Goal: Transaction & Acquisition: Purchase product/service

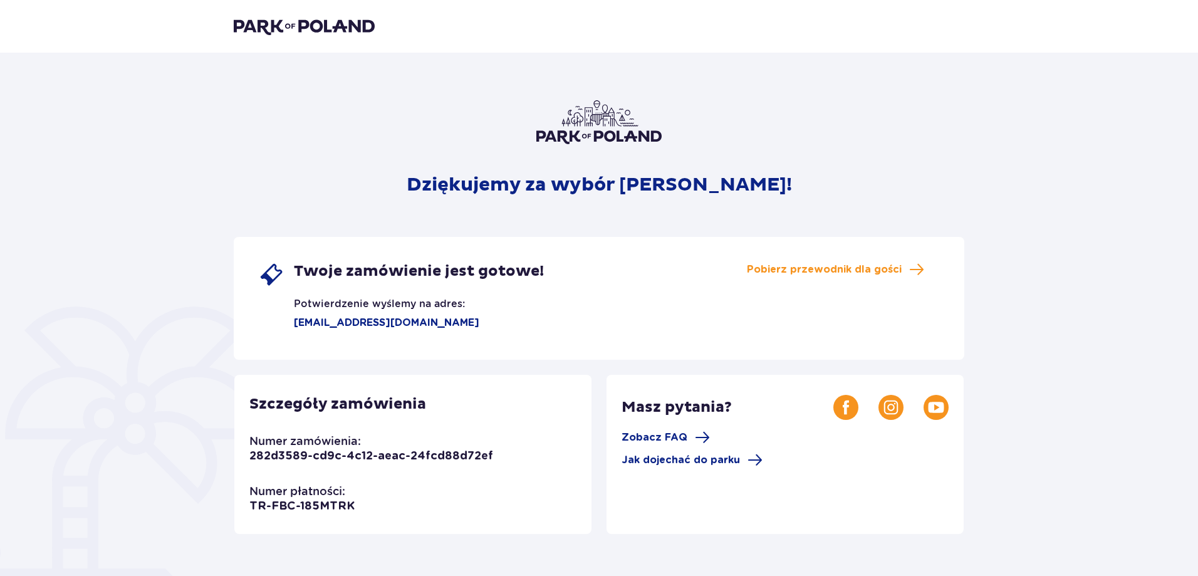
click at [319, 27] on img at bounding box center [304, 27] width 141 height 18
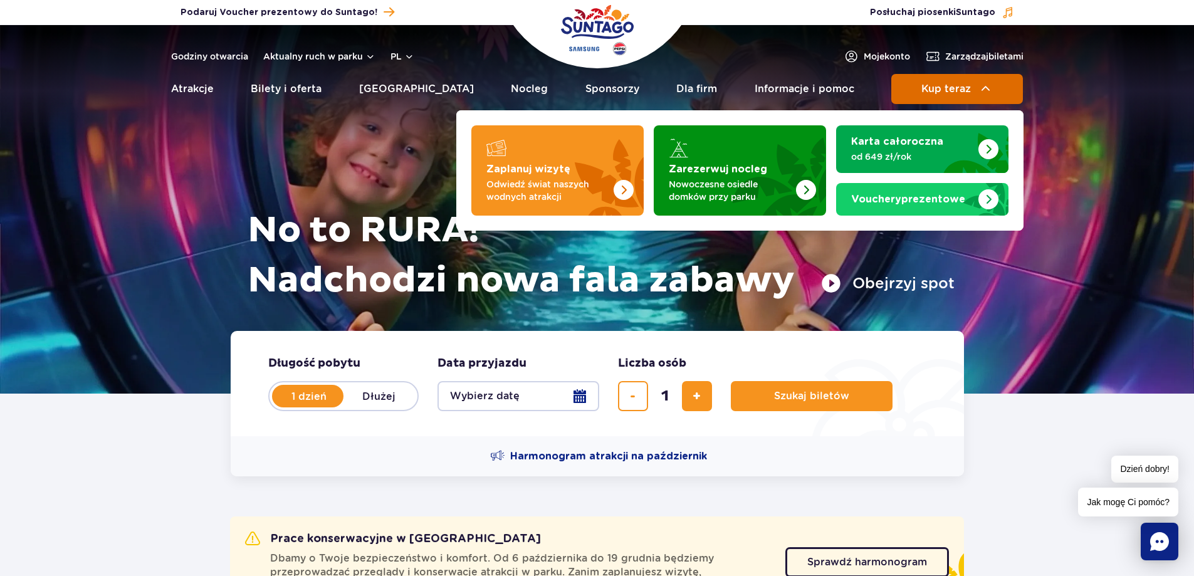
click at [947, 99] on button "Kup teraz" at bounding box center [957, 89] width 132 height 30
click at [947, 94] on span "Kup teraz" at bounding box center [946, 88] width 50 height 11
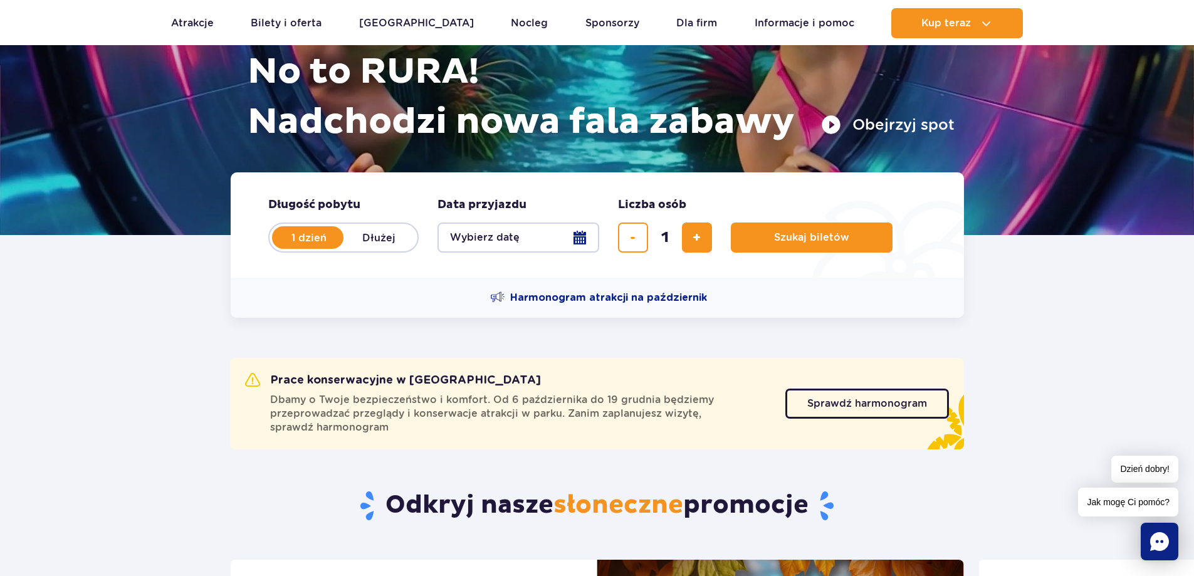
scroll to position [376, 0]
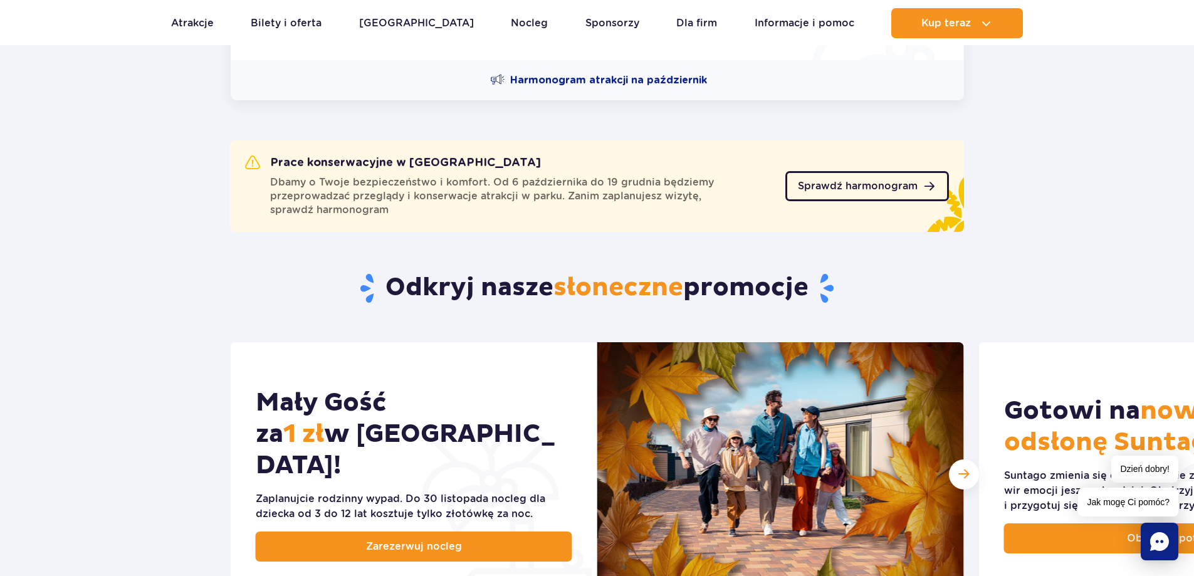
click at [858, 192] on link "Sprawdź harmonogram" at bounding box center [867, 186] width 164 height 30
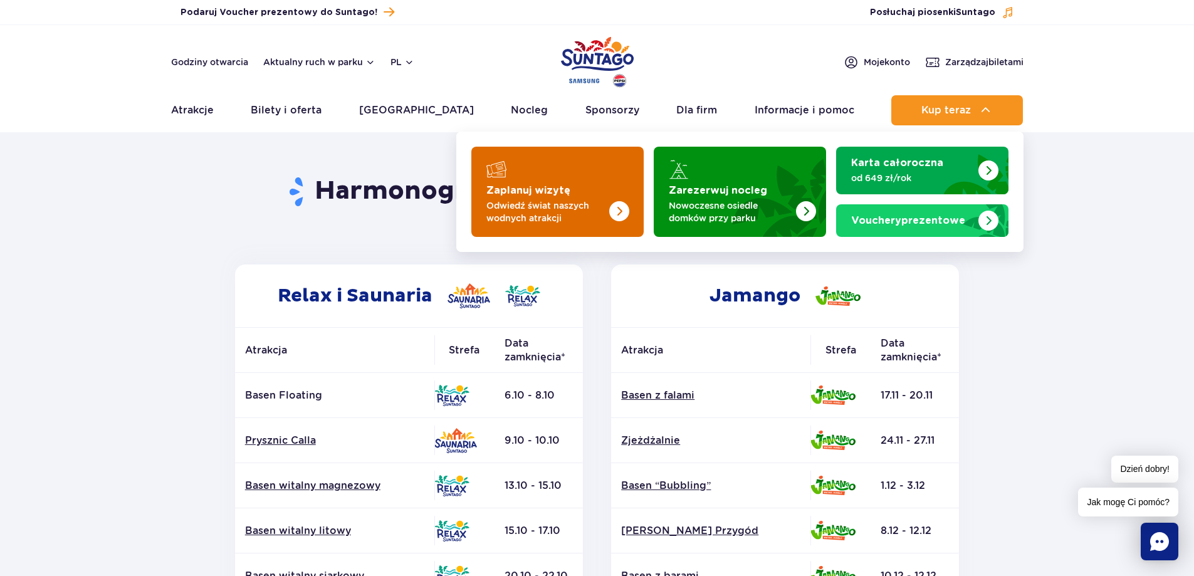
click at [610, 206] on img "Zaplanuj wizytę" at bounding box center [619, 211] width 20 height 20
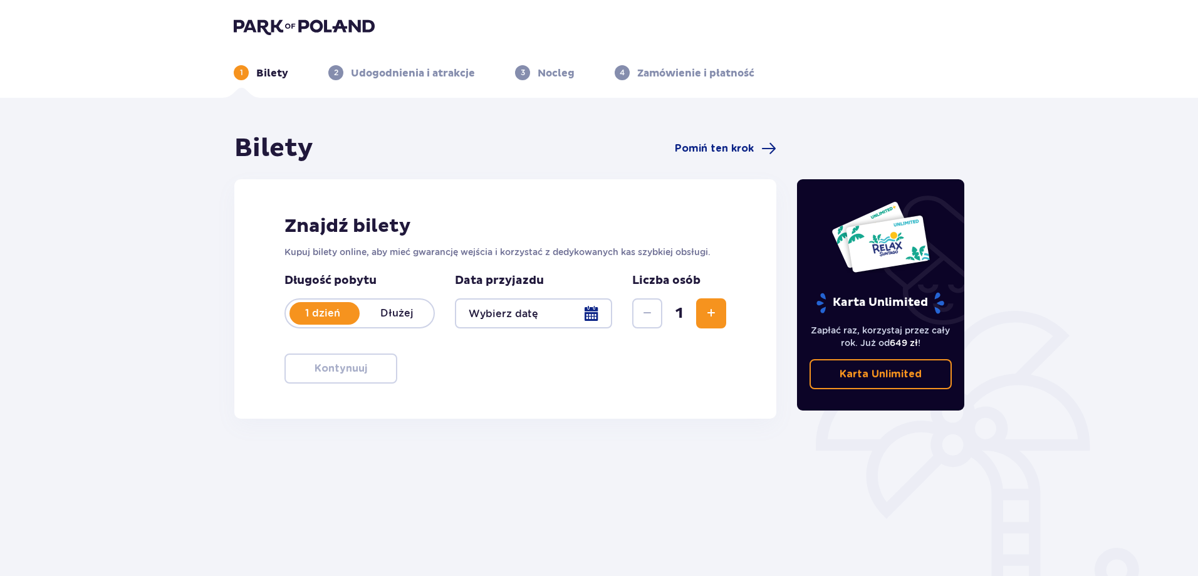
click at [555, 355] on div "Znajdź bilety Kupuj bilety online, aby mieć gwarancję wejścia i korzystać z ded…" at bounding box center [505, 298] width 542 height 239
click at [541, 313] on div at bounding box center [533, 313] width 157 height 30
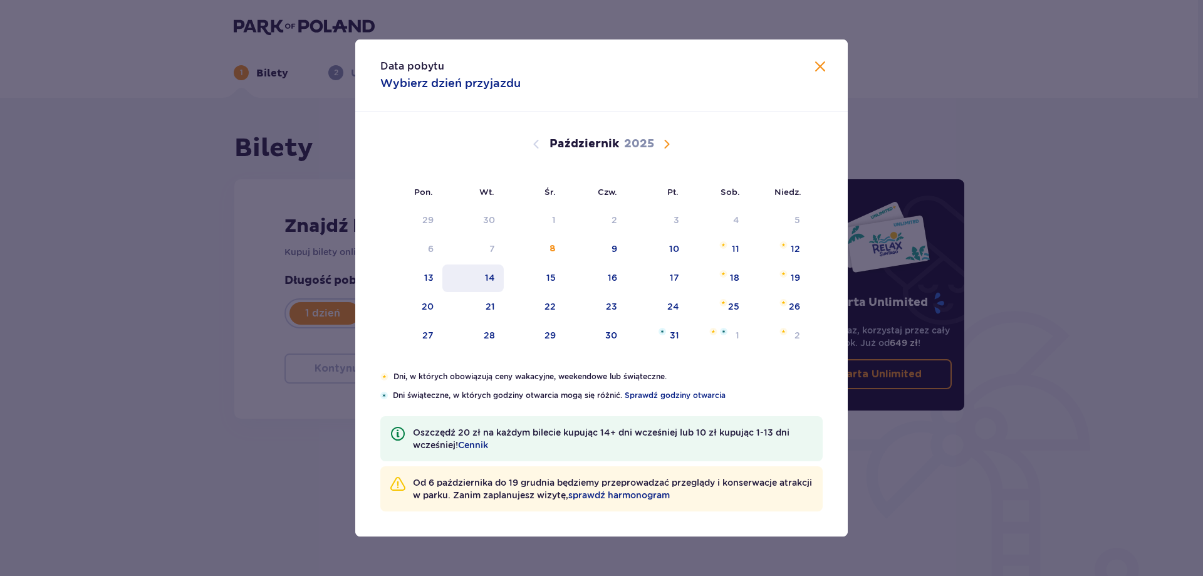
click at [487, 275] on div "14" at bounding box center [490, 277] width 10 height 13
type input "14.10.25"
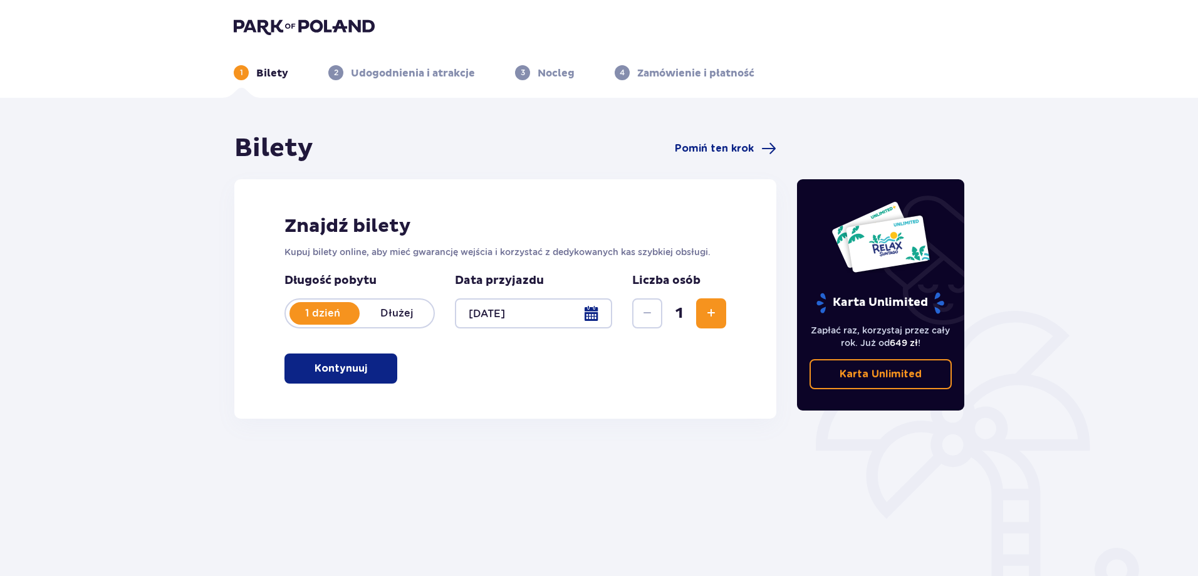
click at [364, 377] on button "Kontynuuj" at bounding box center [340, 368] width 113 height 30
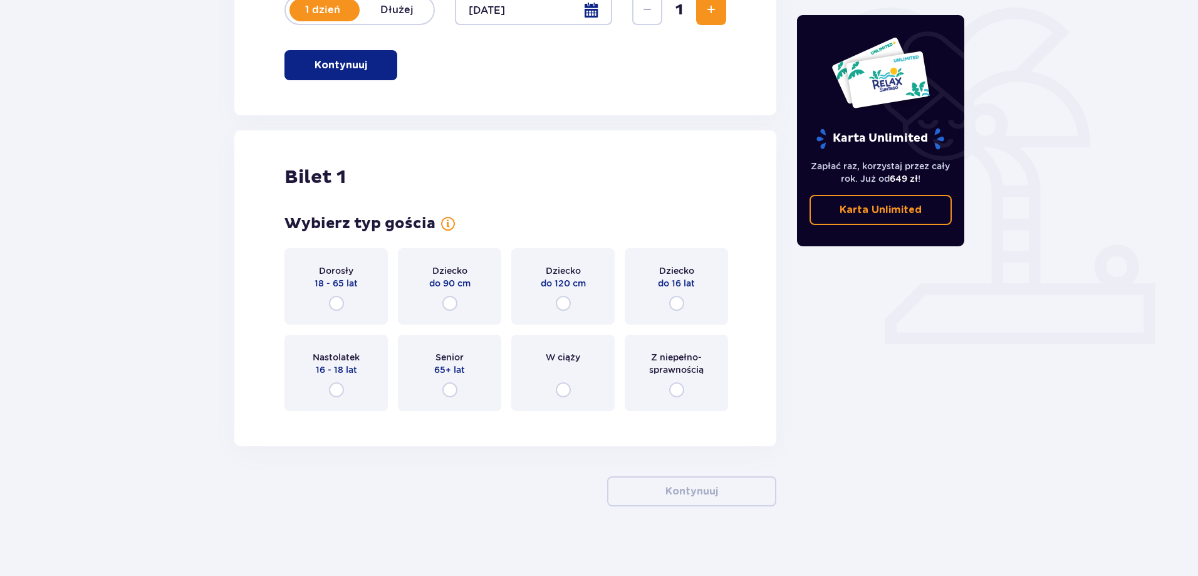
scroll to position [309, 0]
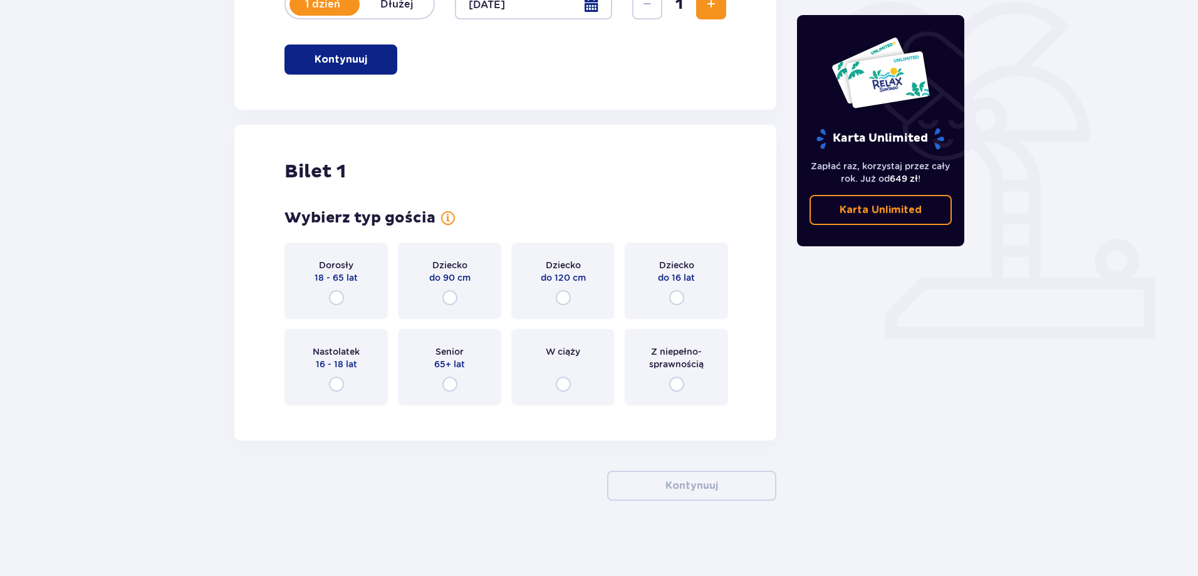
click at [337, 296] on input "radio" at bounding box center [336, 297] width 15 height 15
radio input "true"
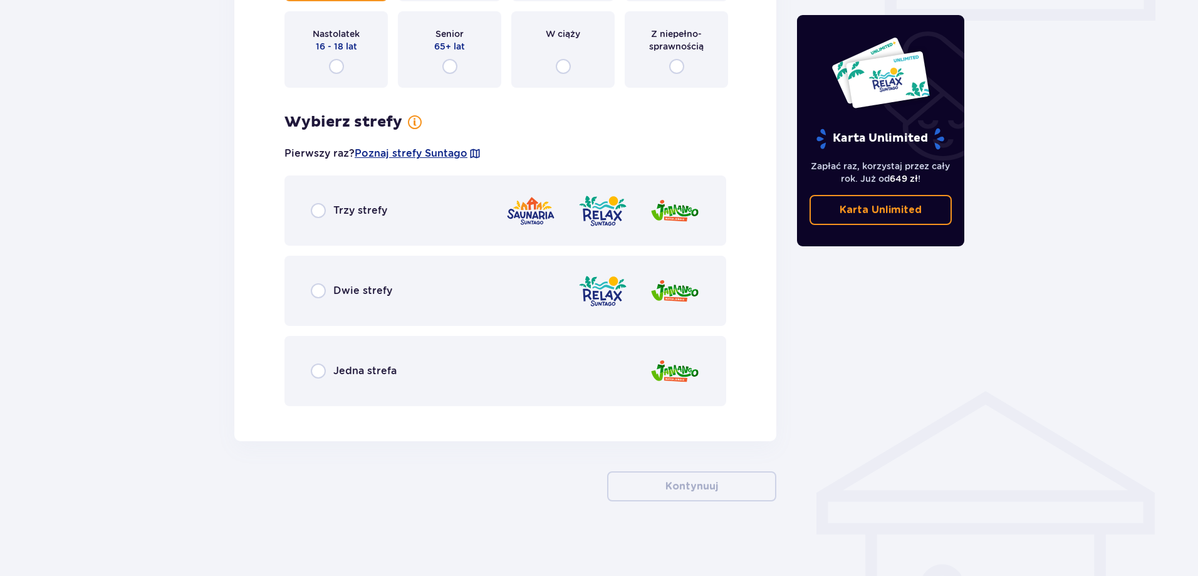
scroll to position [627, 0]
click at [363, 374] on span "Jedna strefa" at bounding box center [364, 370] width 63 height 14
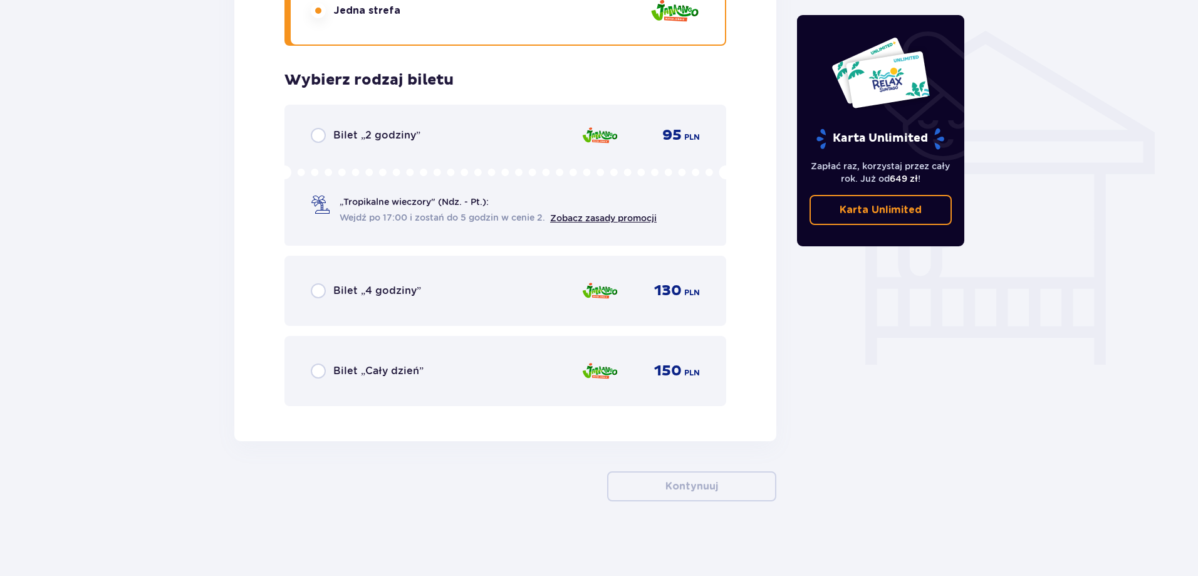
scroll to position [988, 0]
click at [363, 374] on span "Bilet „Cały dzień”" at bounding box center [378, 370] width 90 height 14
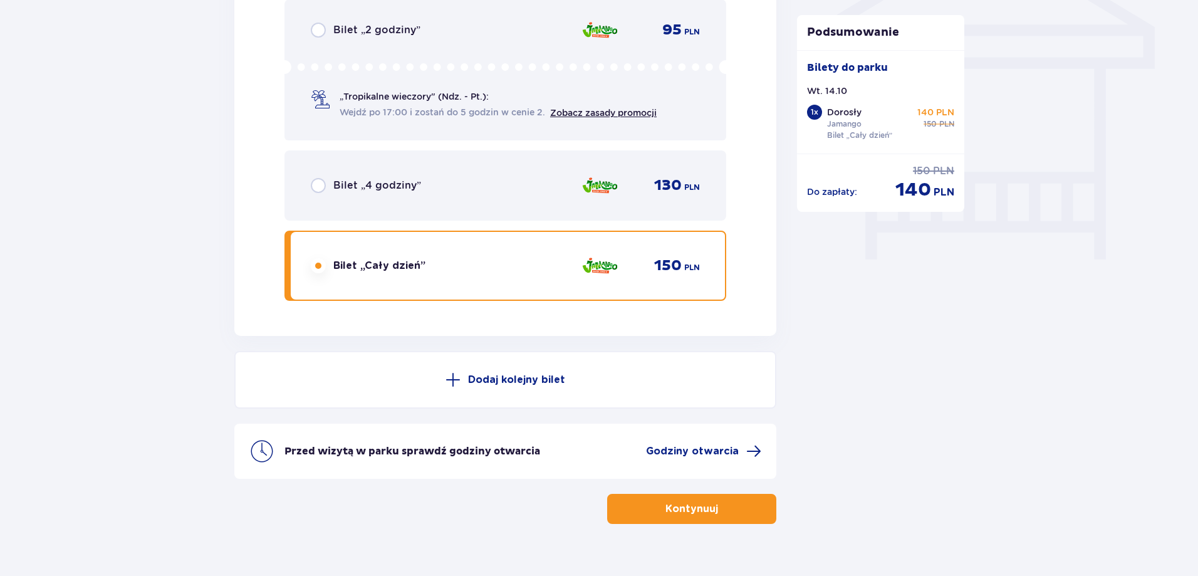
scroll to position [1115, 0]
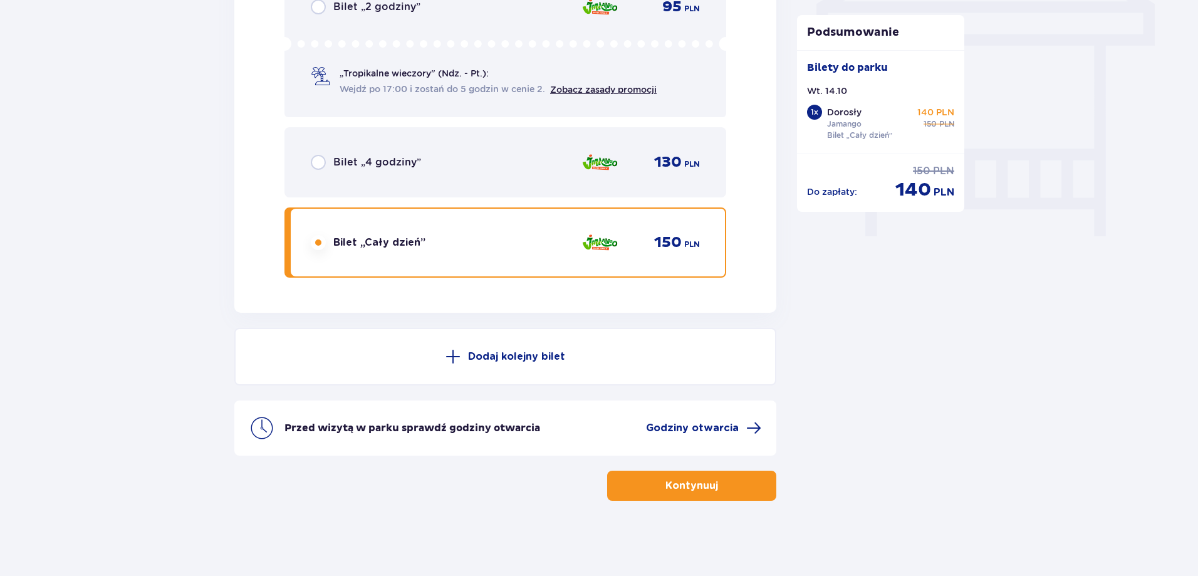
click at [680, 480] on p "Kontynuuj" at bounding box center [691, 486] width 53 height 14
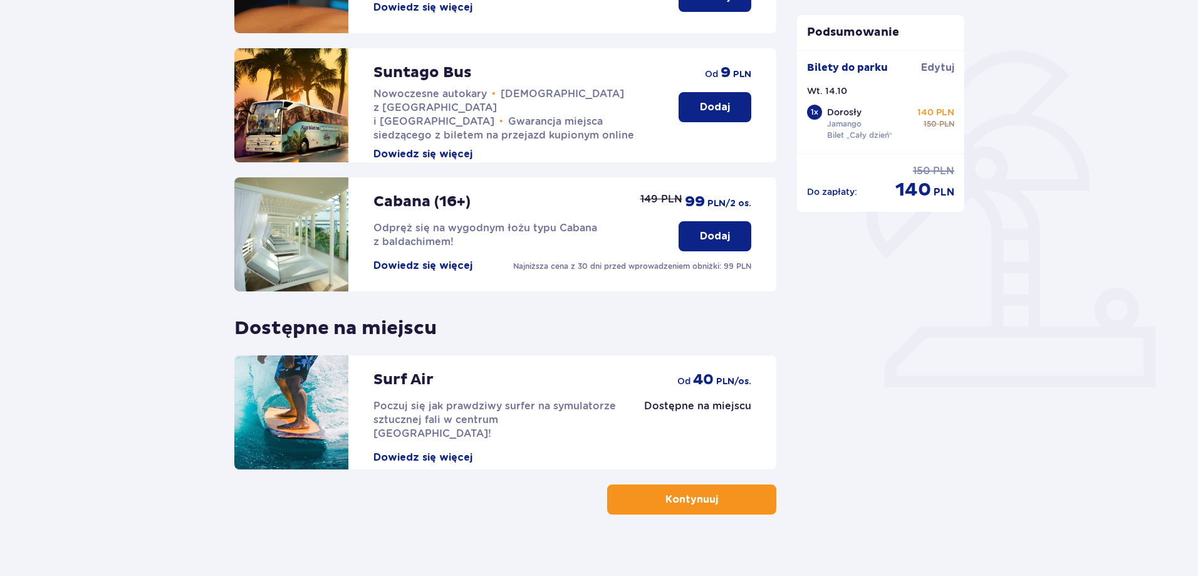
scroll to position [274, 0]
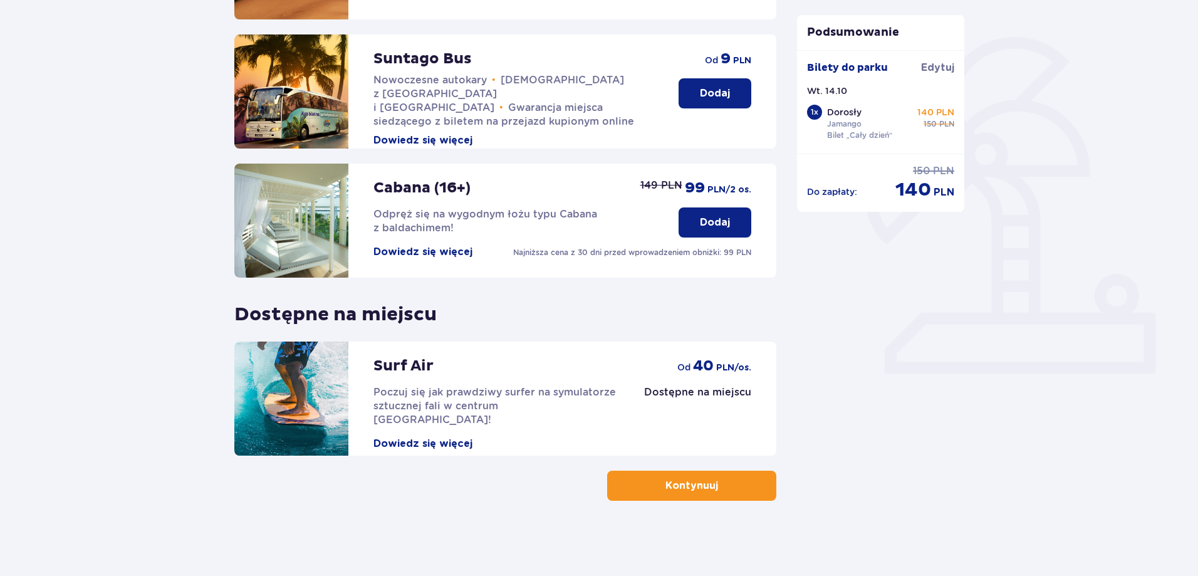
click at [709, 487] on button "Kontynuuj" at bounding box center [691, 486] width 169 height 30
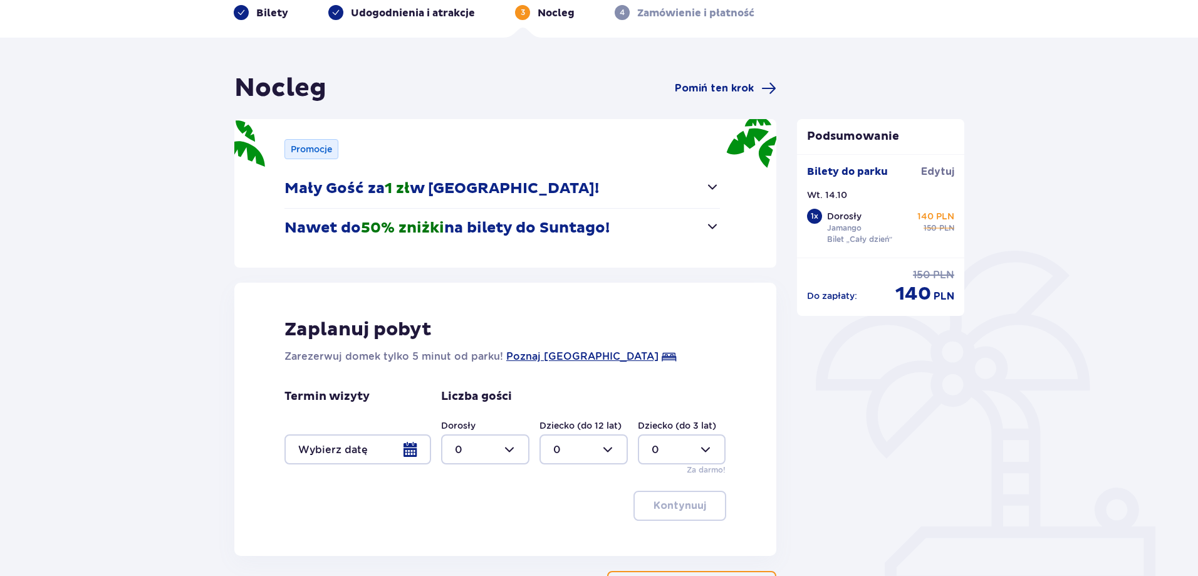
scroll to position [160, 0]
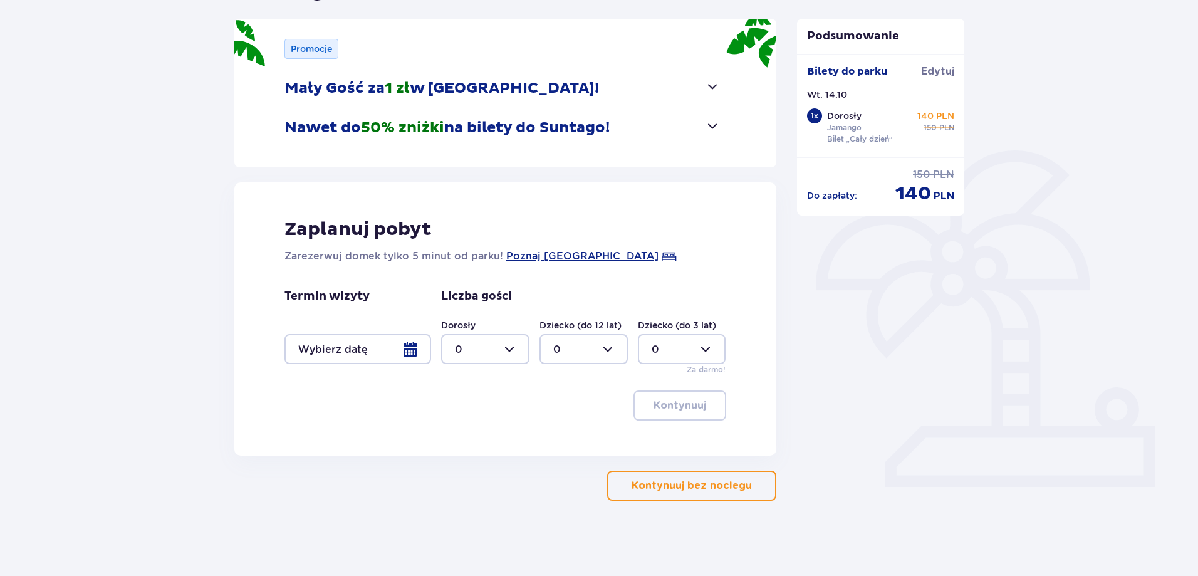
click at [663, 491] on p "Kontynuuj bez noclegu" at bounding box center [692, 486] width 120 height 14
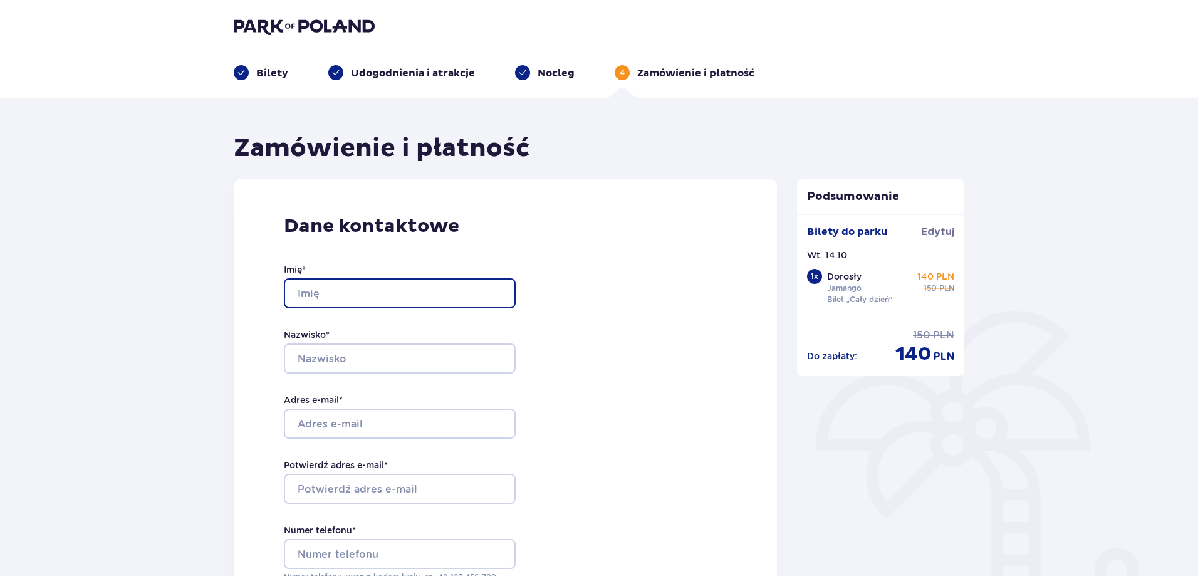
click at [452, 296] on input "Imię *" at bounding box center [400, 293] width 232 height 30
type input "Dorota"
click at [401, 327] on div "Imię * Dorota Nazwisko * Adres e-mail * Potwierdź adres e-mail * Numer telefonu…" at bounding box center [400, 423] width 232 height 370
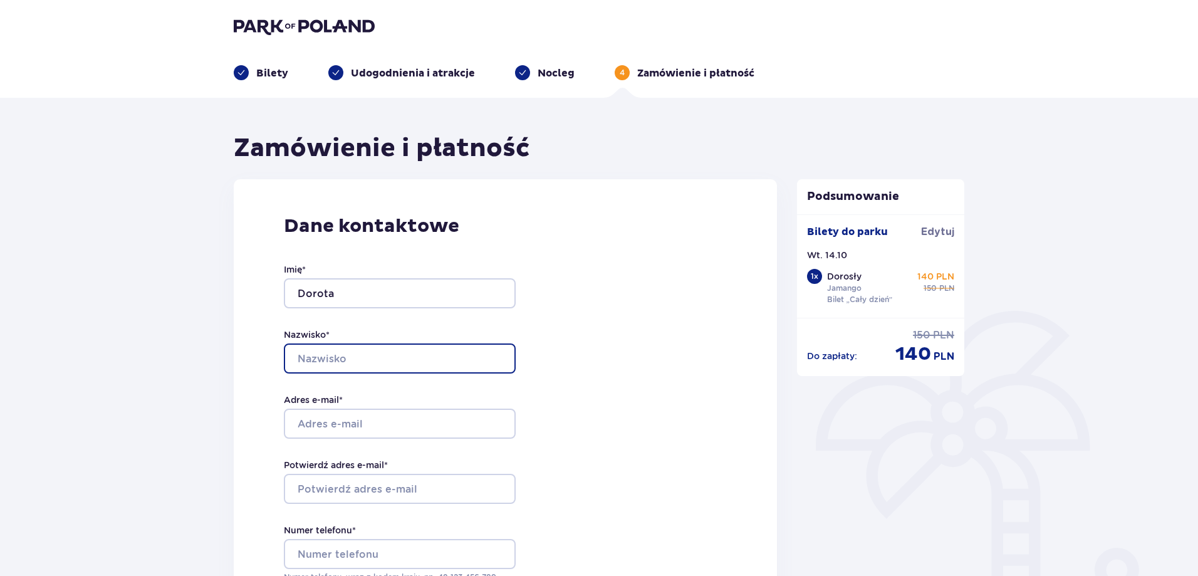
click at [398, 352] on input "Nazwisko *" at bounding box center [400, 358] width 232 height 30
type input "Rychlica"
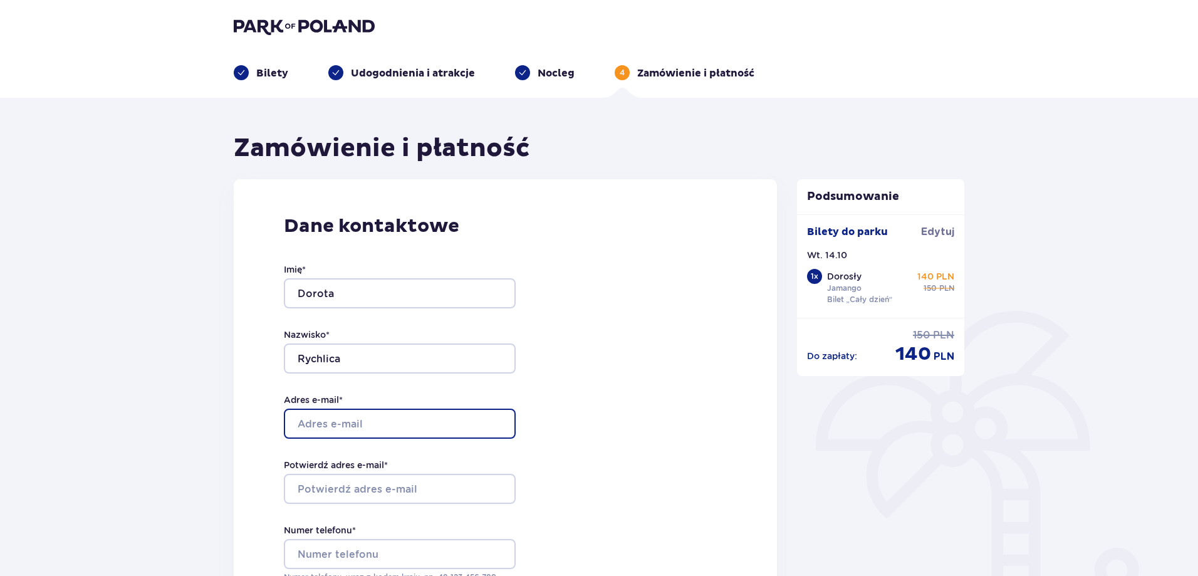
click at [360, 419] on input "Adres e-mail *" at bounding box center [400, 424] width 232 height 30
type input "dotrych@o2.pl"
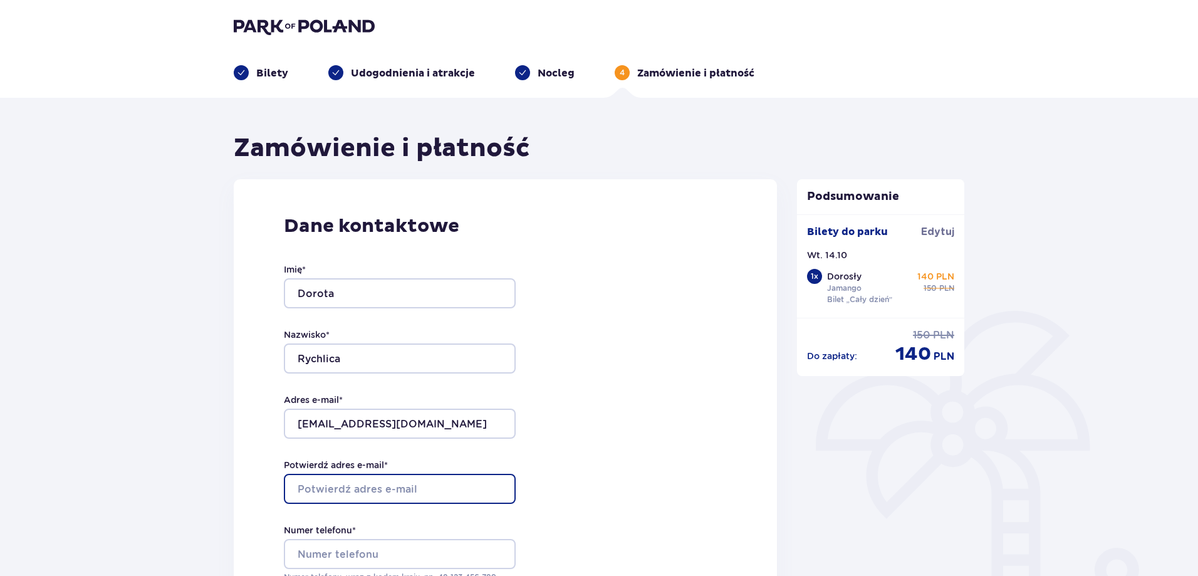
click at [347, 492] on input "Potwierdź adres e-mail *" at bounding box center [400, 489] width 232 height 30
type input "dotrych@o2.pl"
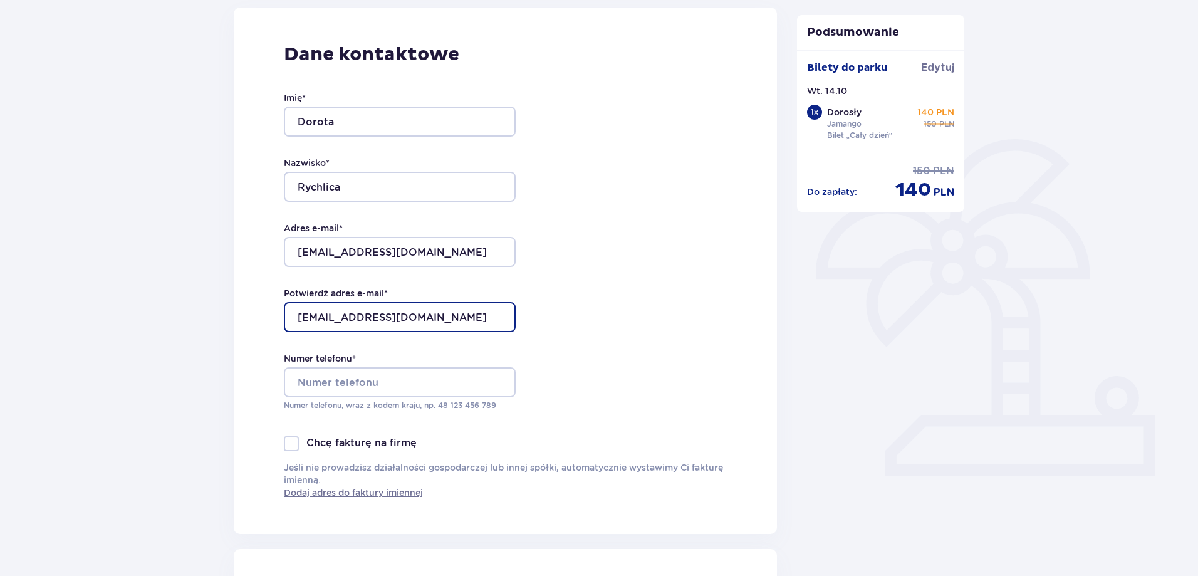
scroll to position [188, 0]
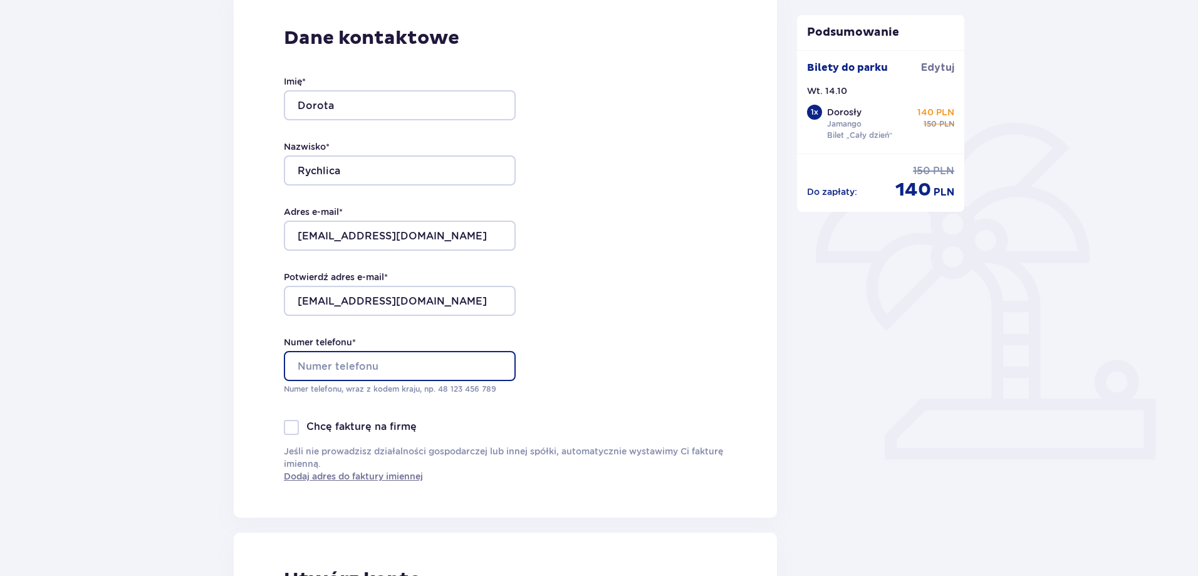
click at [371, 358] on input "Numer telefonu *" at bounding box center [400, 366] width 232 height 30
type input "535737286"
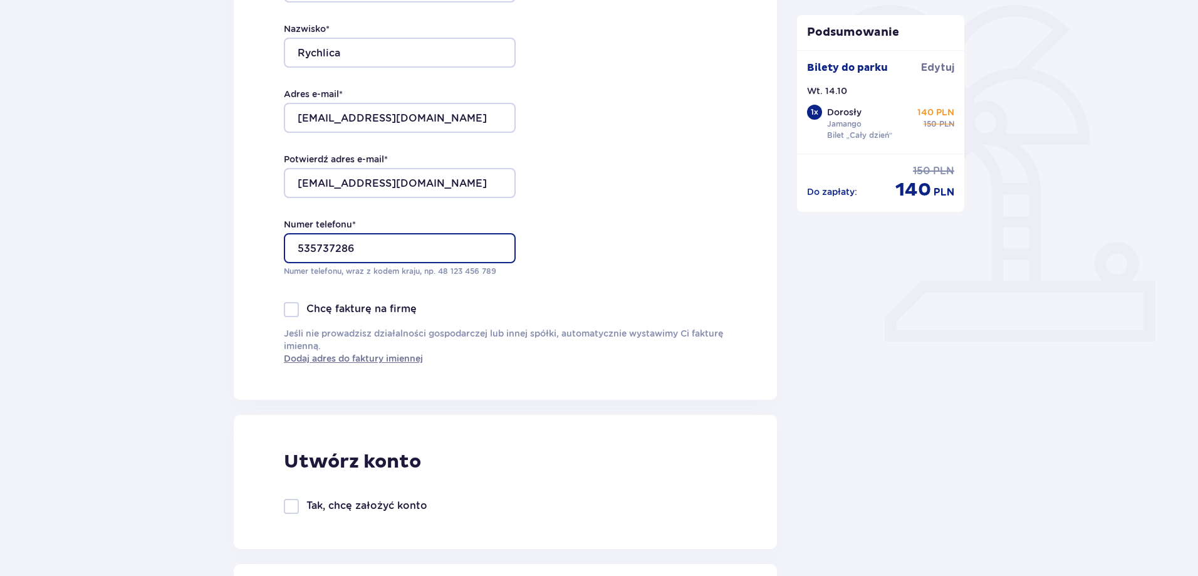
scroll to position [439, 0]
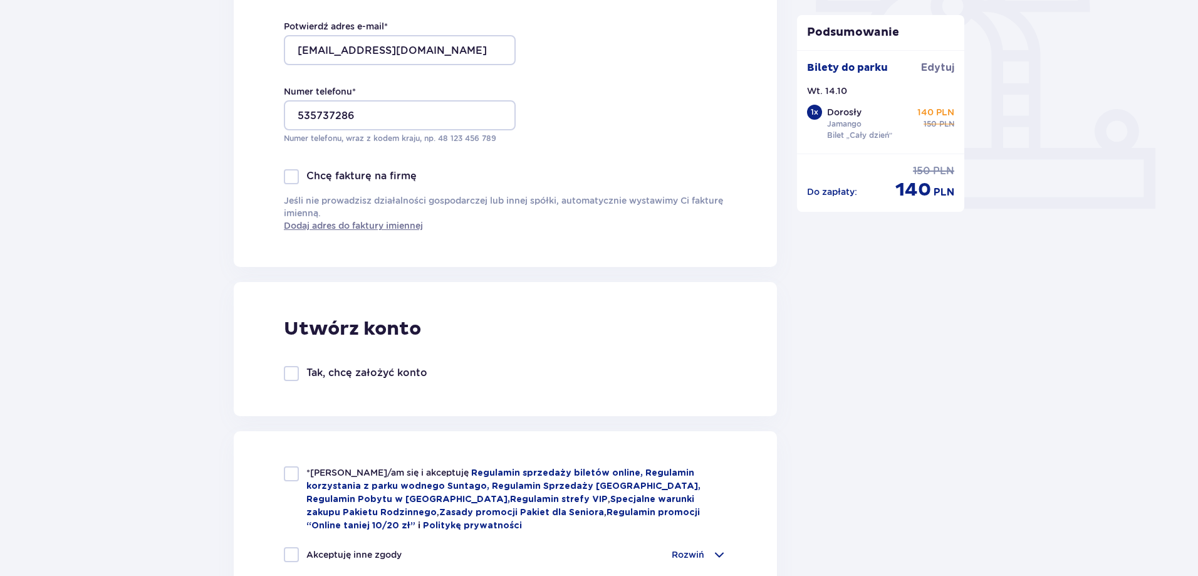
click at [283, 371] on div "Utwórz konto Tak, chcę założyć konto" at bounding box center [505, 349] width 543 height 134
click at [291, 376] on div at bounding box center [291, 373] width 15 height 15
checkbox input "true"
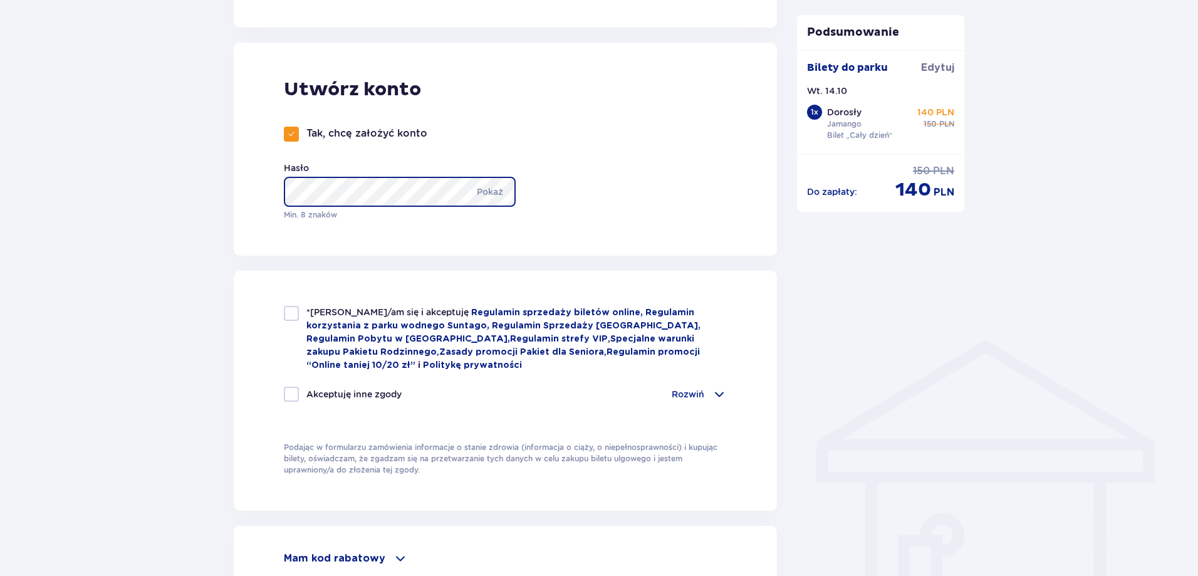
scroll to position [689, 0]
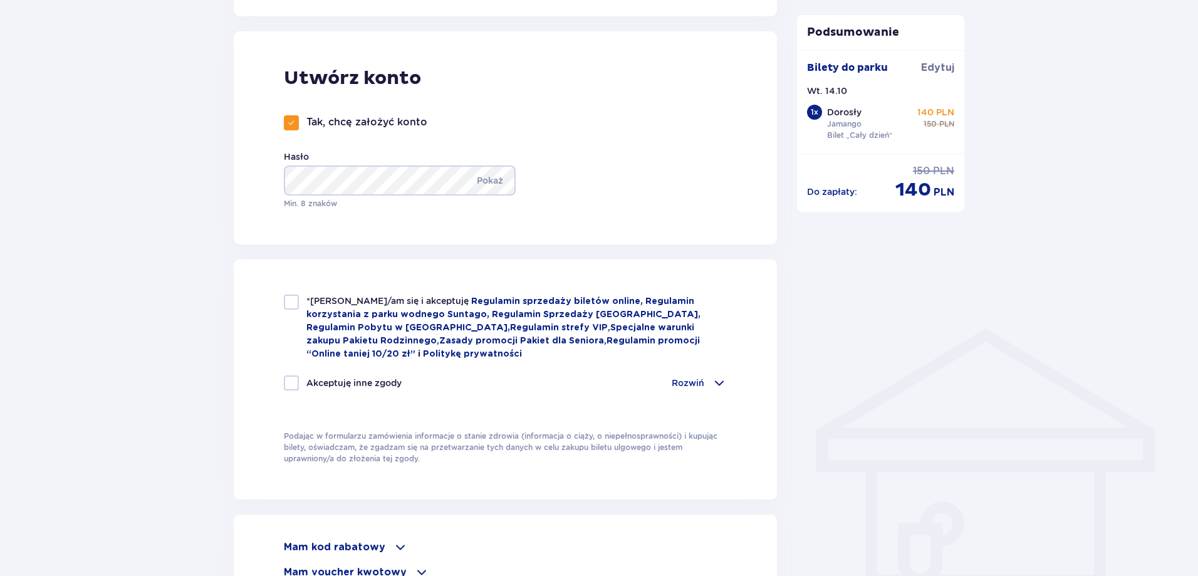
click at [295, 309] on div at bounding box center [291, 302] width 15 height 15
checkbox input "true"
click at [291, 382] on div at bounding box center [291, 382] width 15 height 15
checkbox input "true"
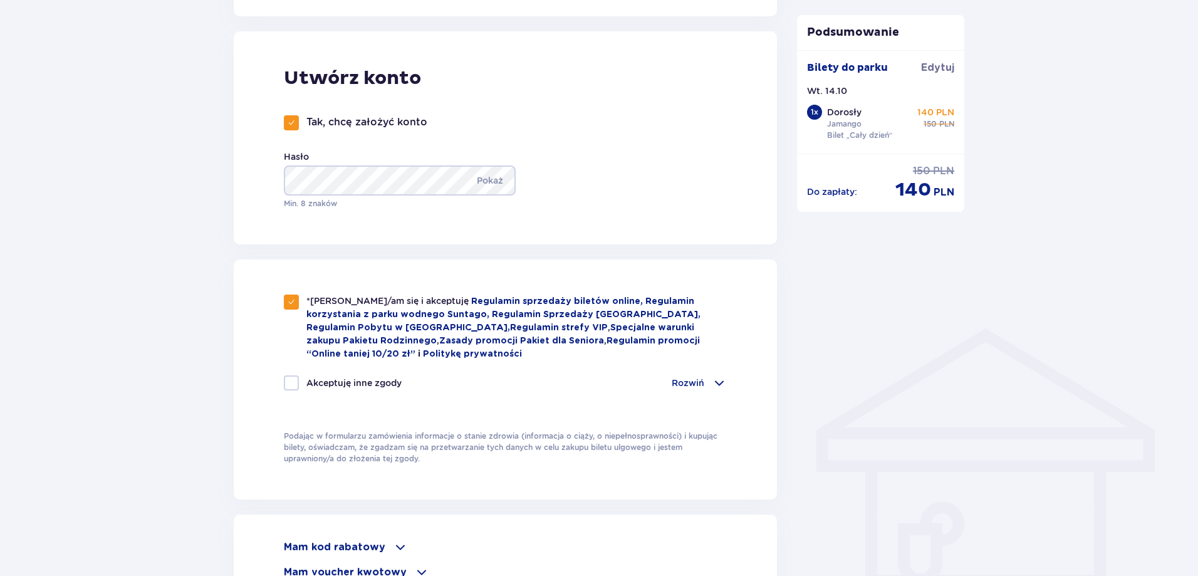
checkbox input "true"
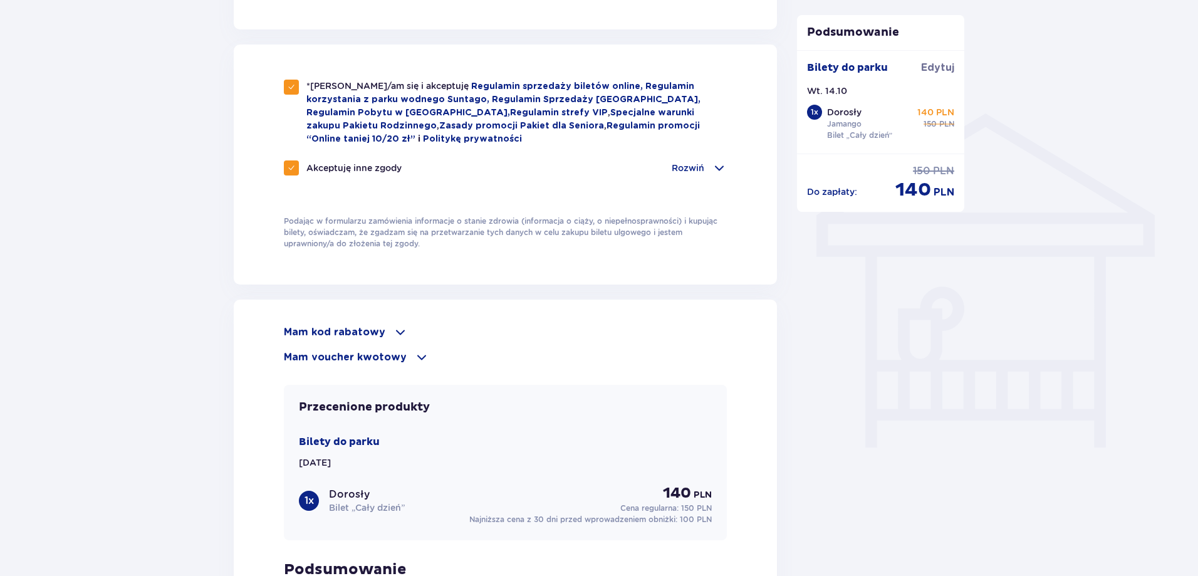
scroll to position [940, 0]
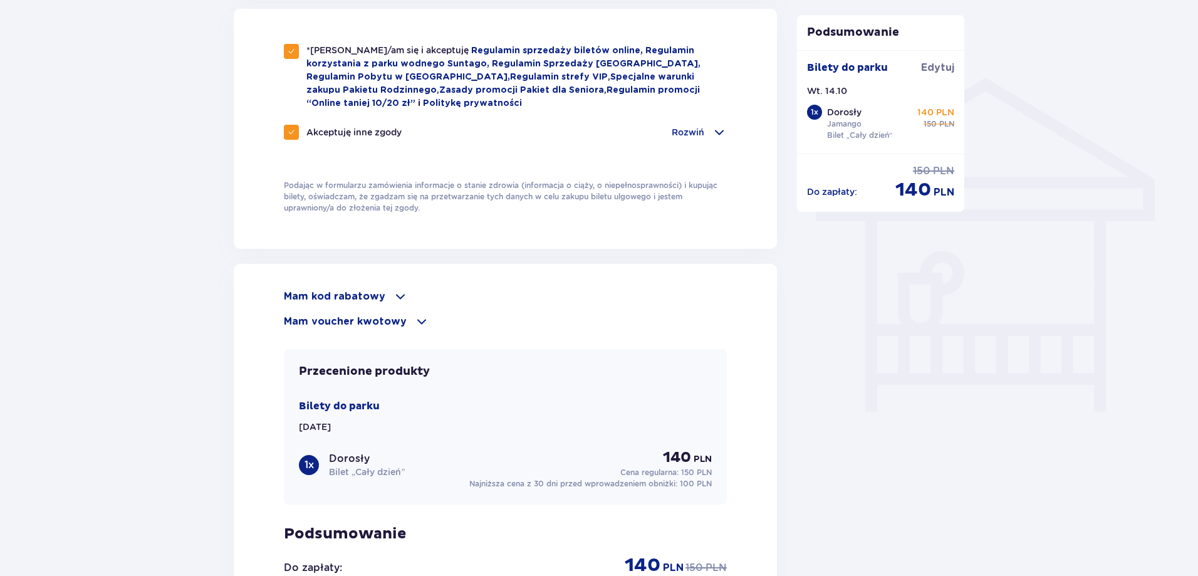
click at [365, 315] on p "Mam voucher kwotowy" at bounding box center [345, 322] width 123 height 14
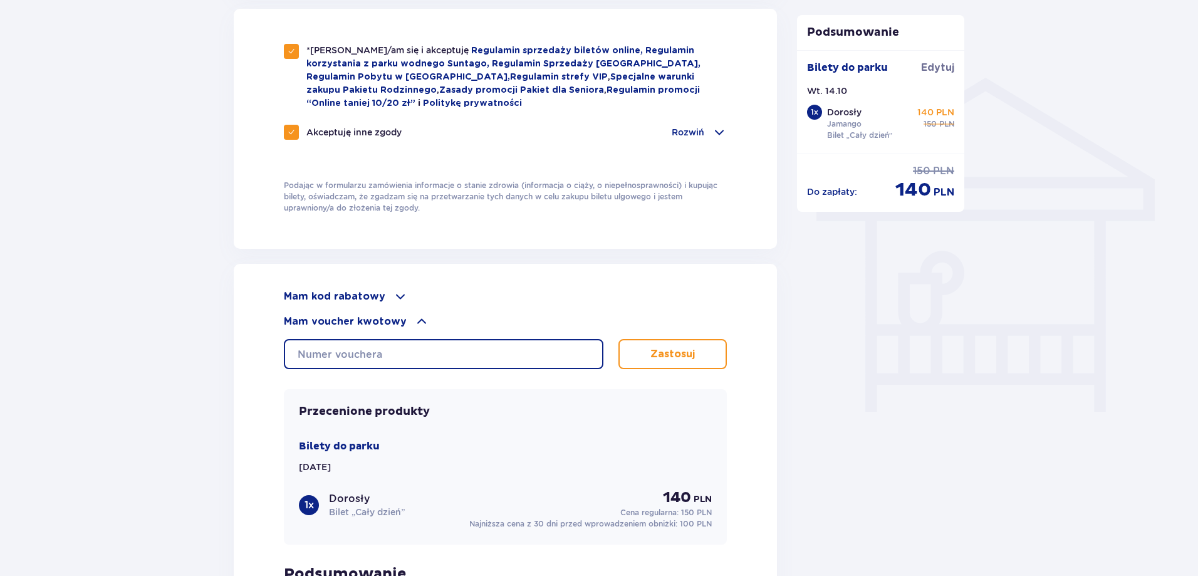
click at [367, 349] on input "text" at bounding box center [444, 354] width 320 height 30
type input "0600001060534336"
click at [688, 352] on p "Zastosuj" at bounding box center [672, 354] width 44 height 14
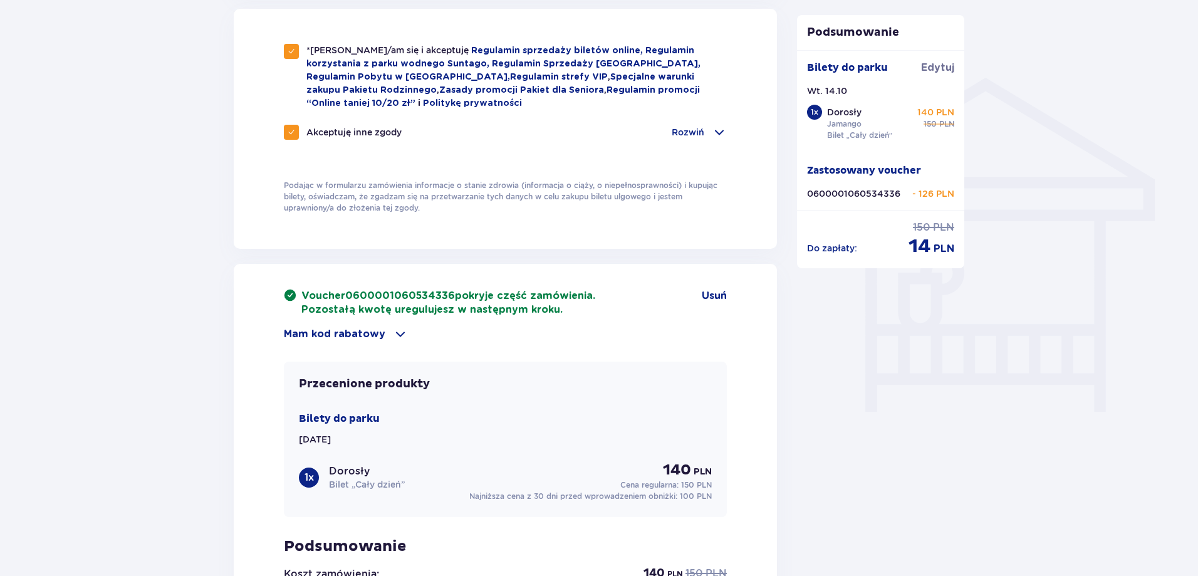
click at [378, 330] on p "Mam kod rabatowy" at bounding box center [335, 334] width 102 height 14
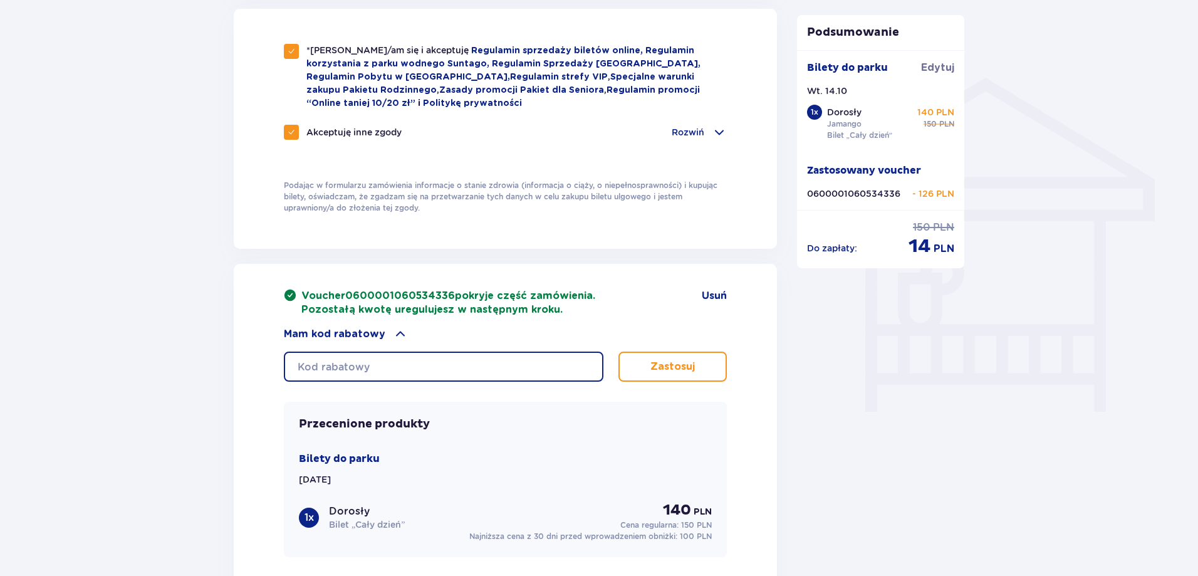
click at [379, 363] on input "text" at bounding box center [444, 367] width 320 height 30
type input "LDDA9MPLPP466W"
click at [677, 370] on p "Zastosuj" at bounding box center [672, 367] width 44 height 14
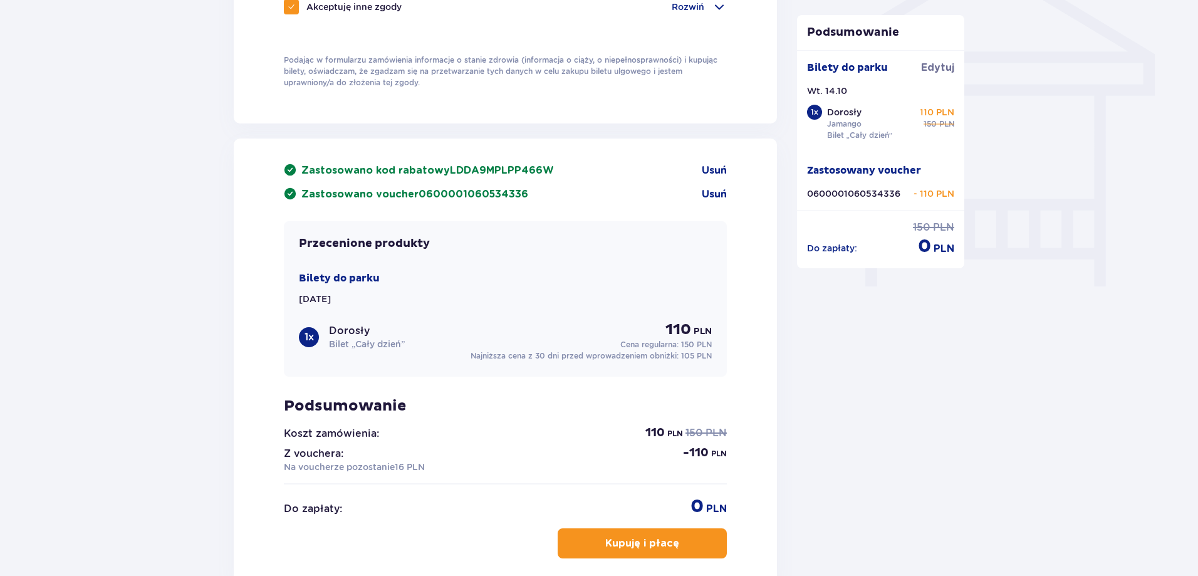
scroll to position [1128, 0]
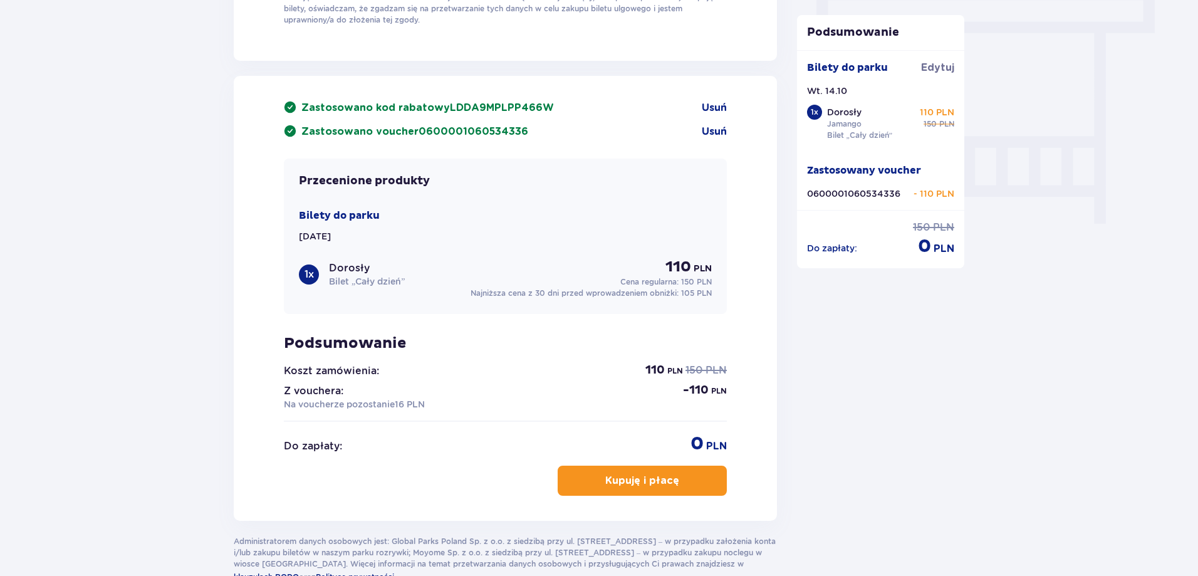
click at [660, 474] on p "Kupuję i płacę" at bounding box center [642, 481] width 74 height 14
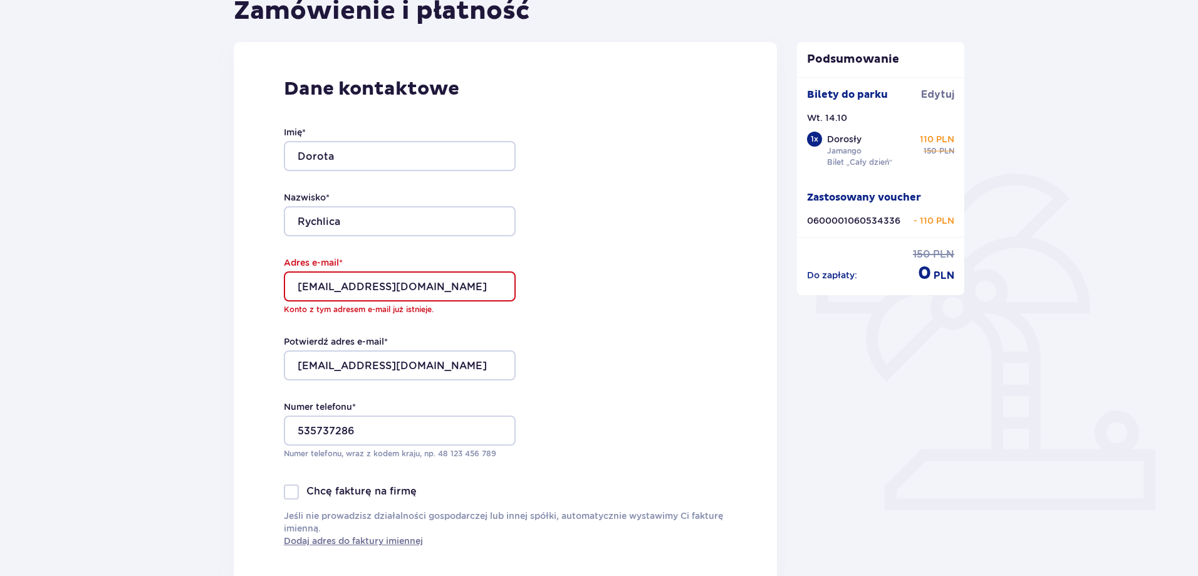
scroll to position [95, 0]
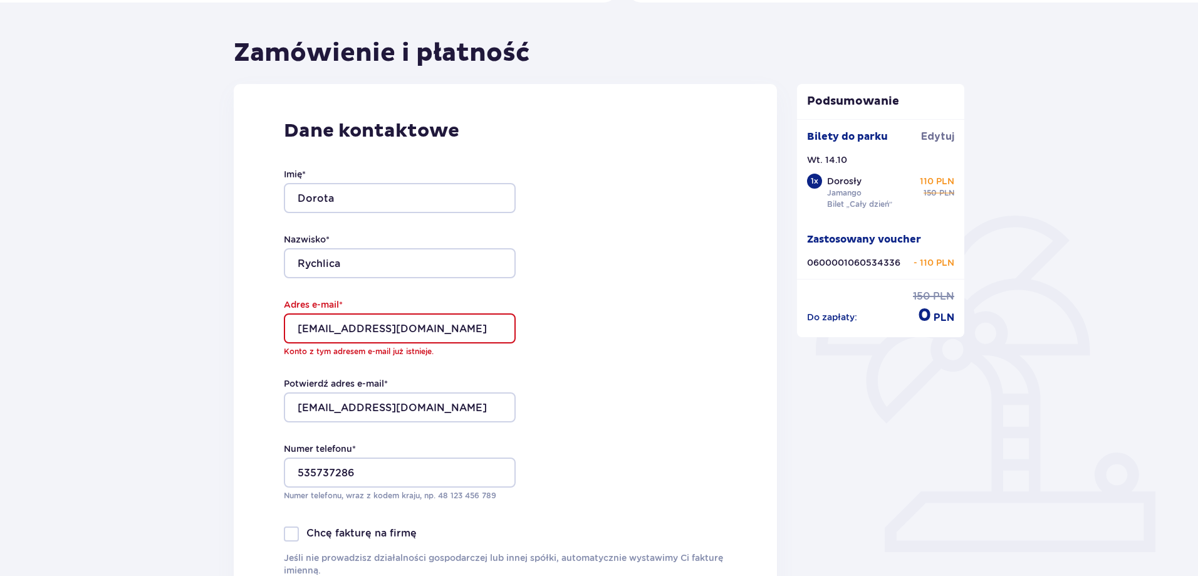
click at [382, 323] on input "dotrych@o2.pl" at bounding box center [400, 328] width 232 height 30
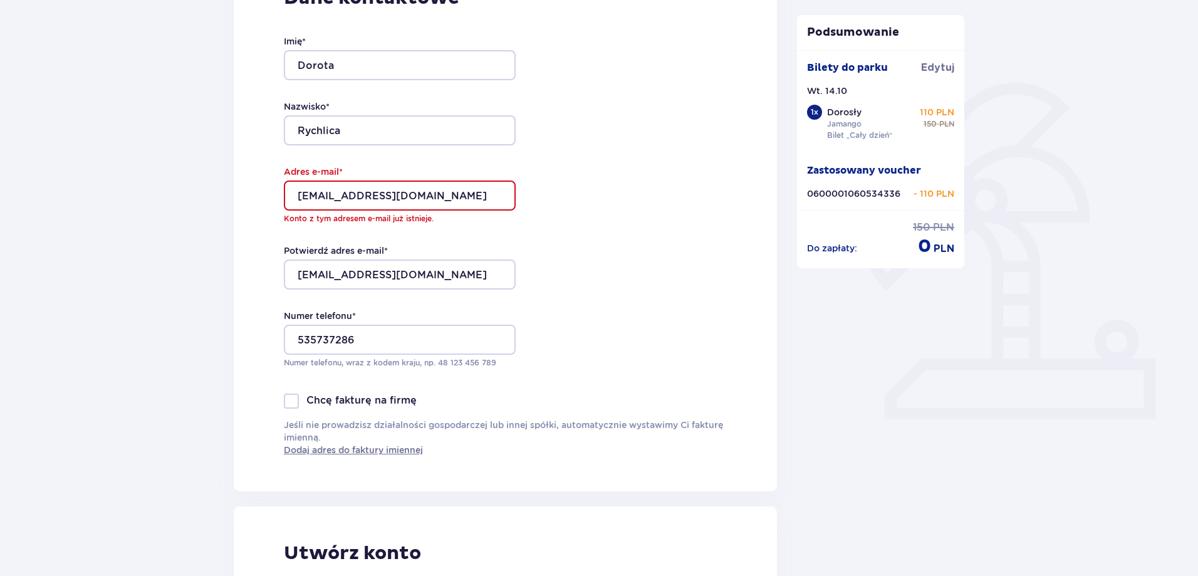
scroll to position [346, 0]
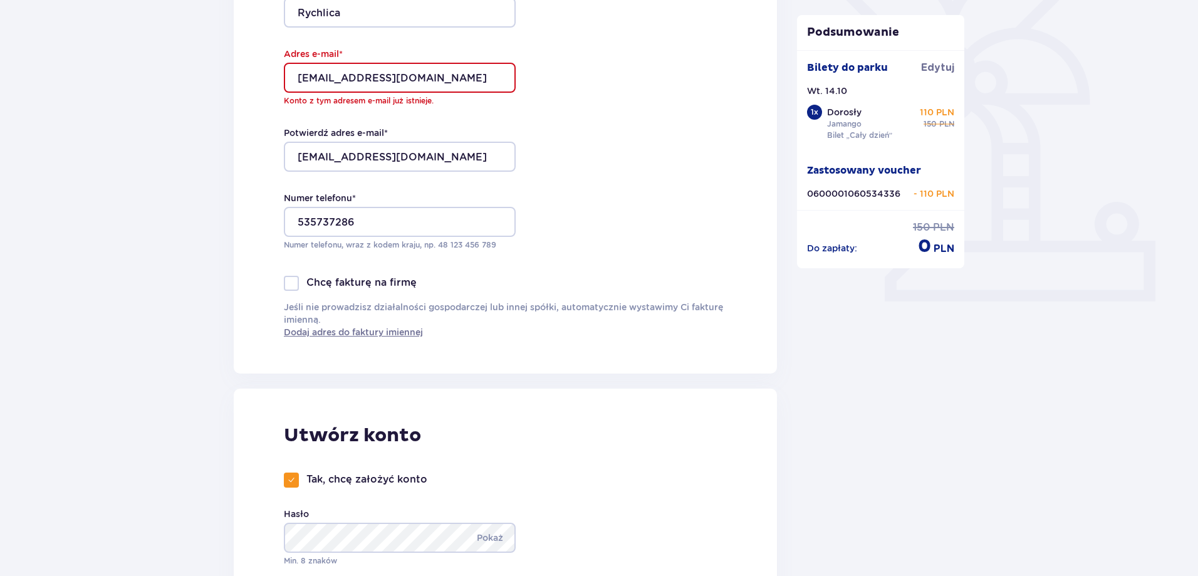
click at [286, 481] on div at bounding box center [291, 479] width 15 height 15
checkbox input "false"
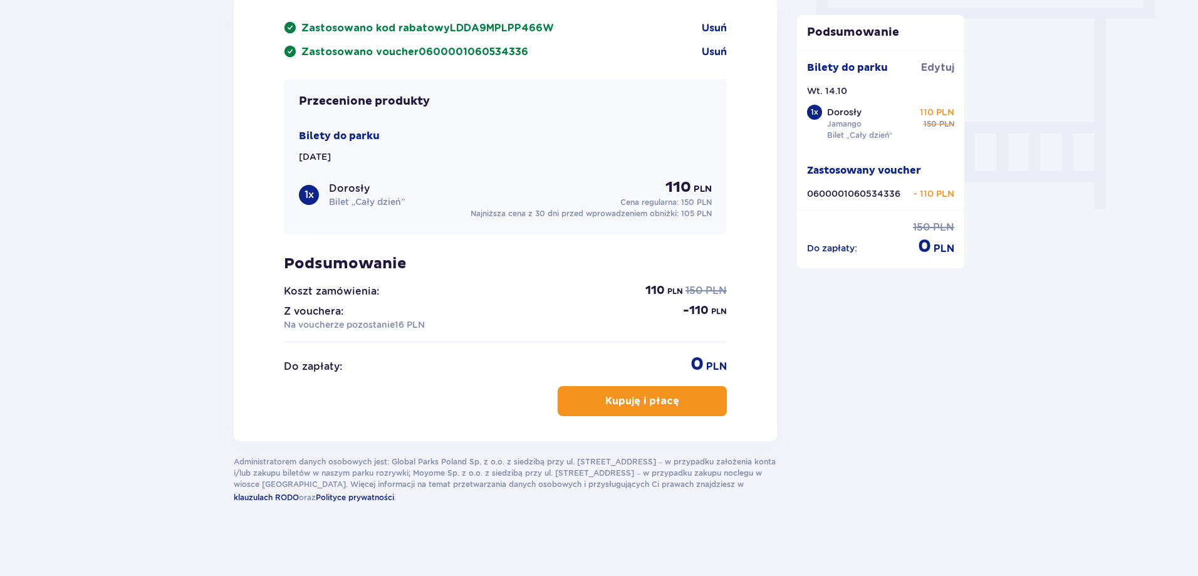
click at [637, 407] on button "Kupuję i płacę" at bounding box center [642, 401] width 169 height 30
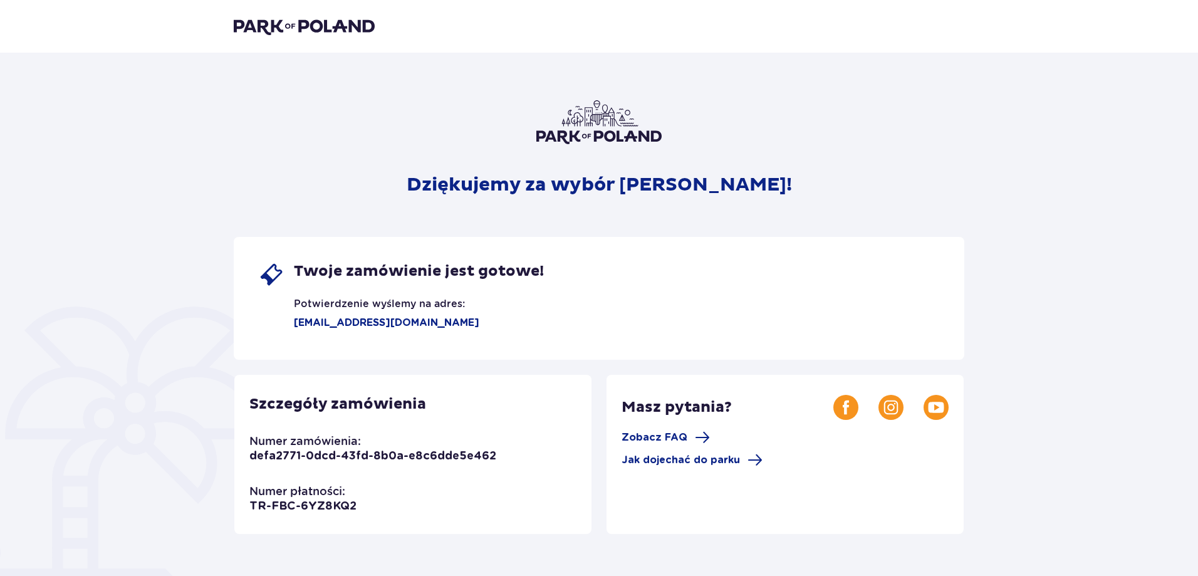
click at [289, 38] on header at bounding box center [599, 26] width 1198 height 53
click at [293, 34] on img at bounding box center [304, 27] width 141 height 18
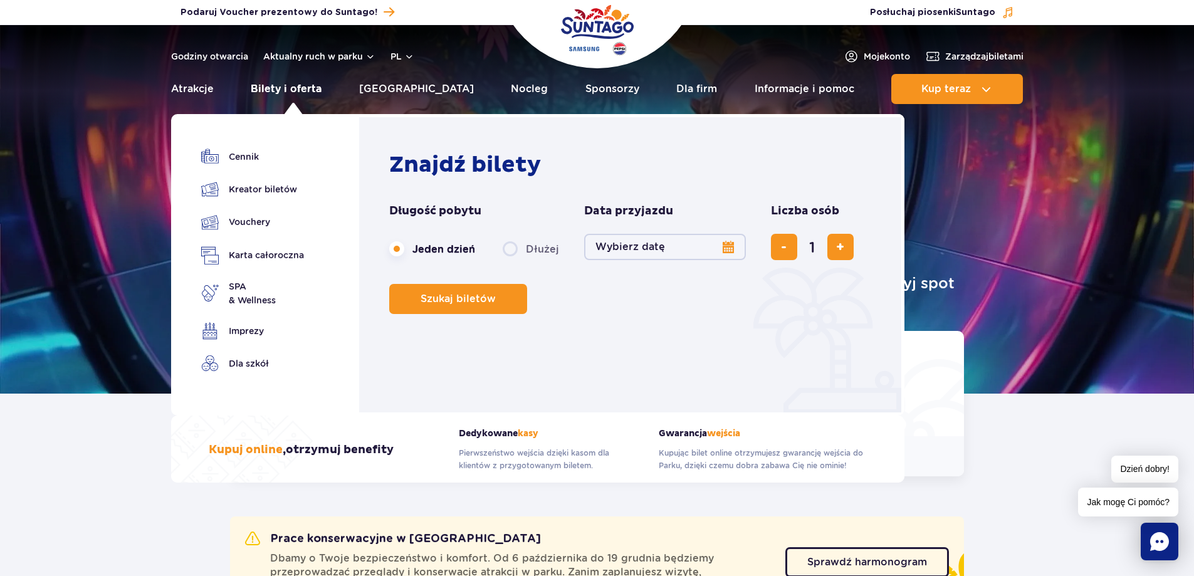
click at [288, 91] on link "Bilety i oferta" at bounding box center [286, 89] width 71 height 30
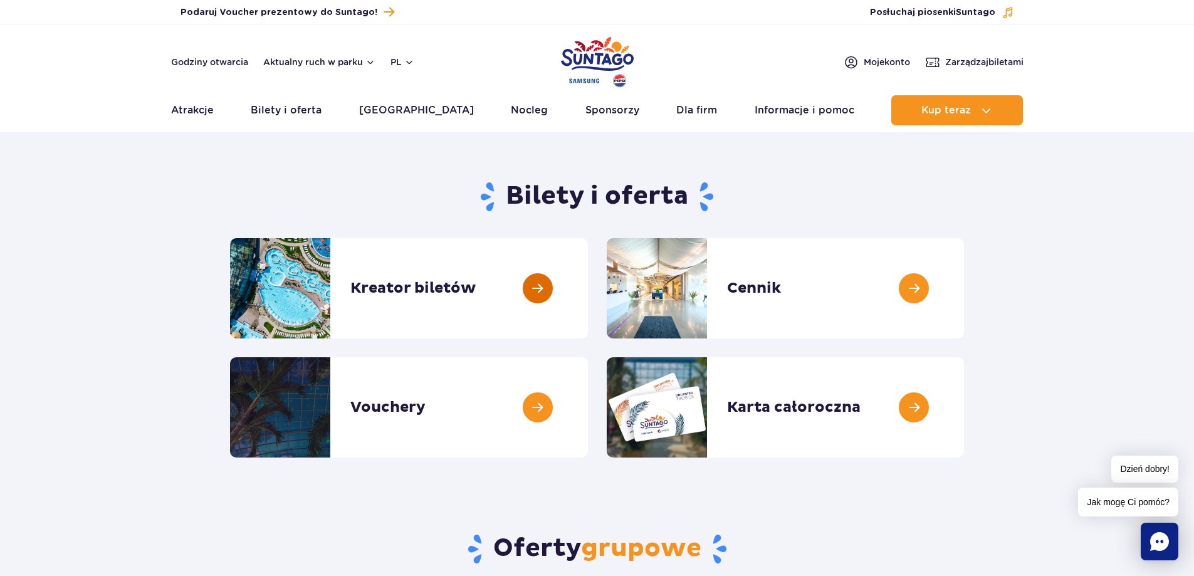
click at [588, 293] on link at bounding box center [588, 288] width 0 height 100
click at [333, 60] on button "Aktualny ruch w parku" at bounding box center [319, 62] width 112 height 10
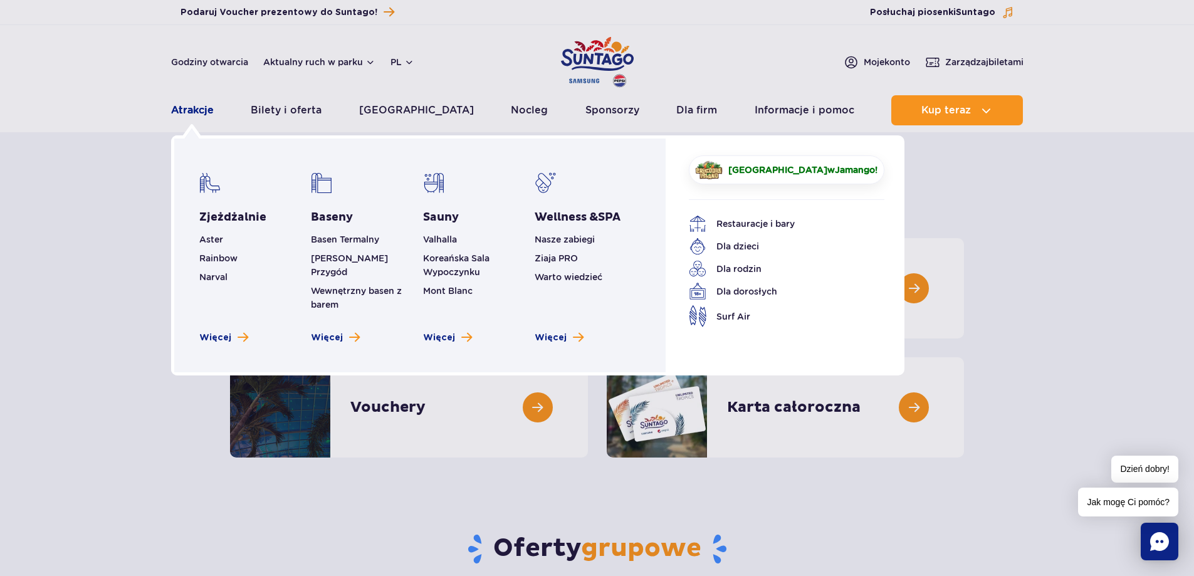
click at [195, 115] on link "Atrakcje" at bounding box center [192, 110] width 43 height 30
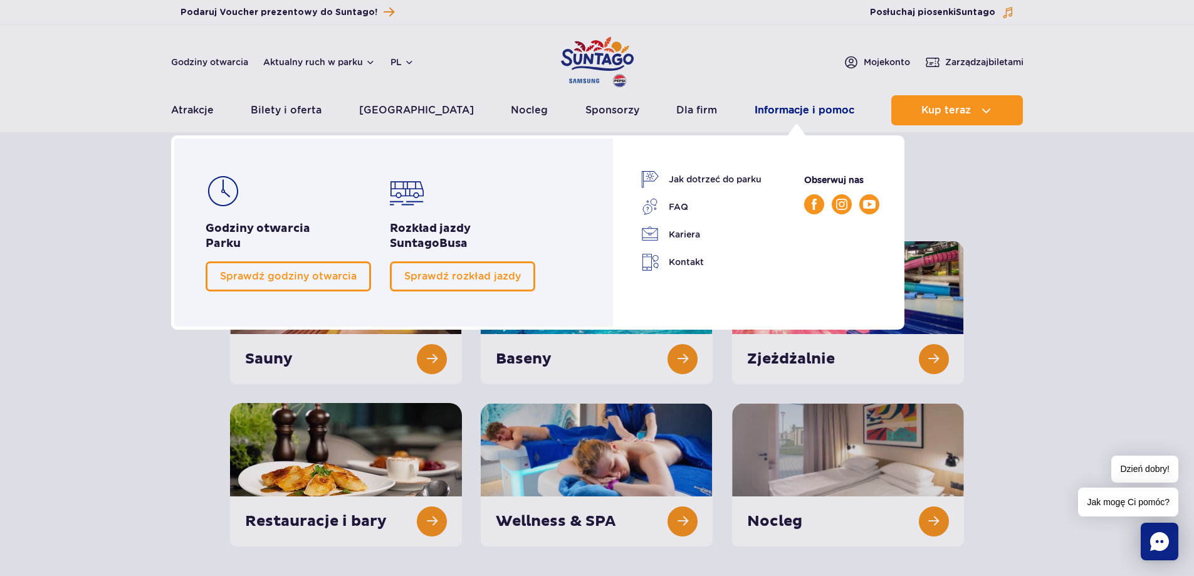
click at [793, 118] on link "Informacje i pomoc" at bounding box center [804, 110] width 100 height 30
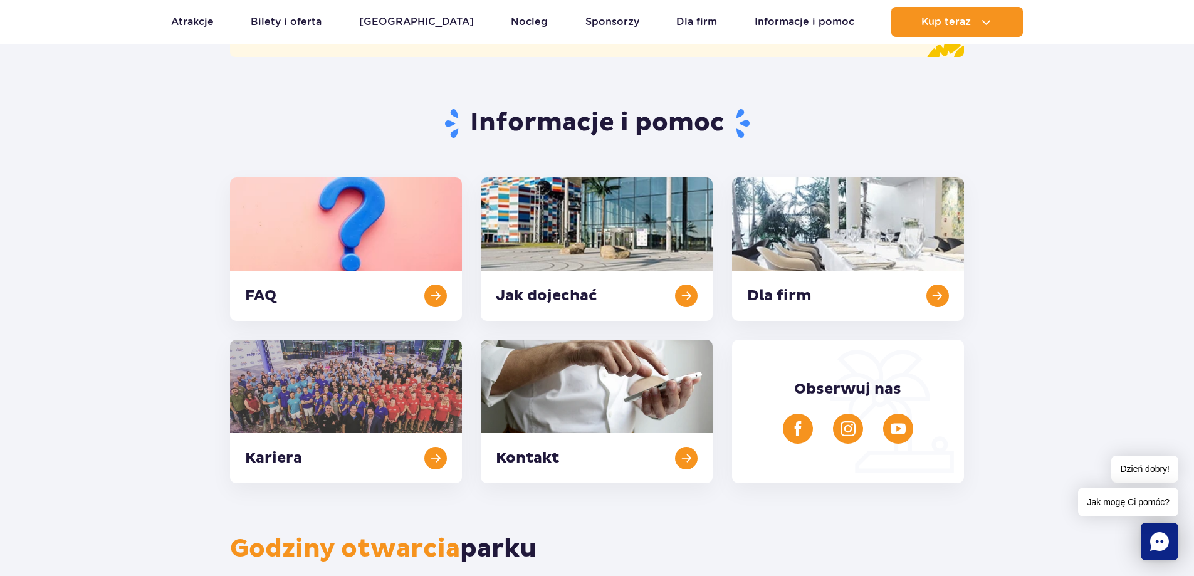
scroll to position [188, 0]
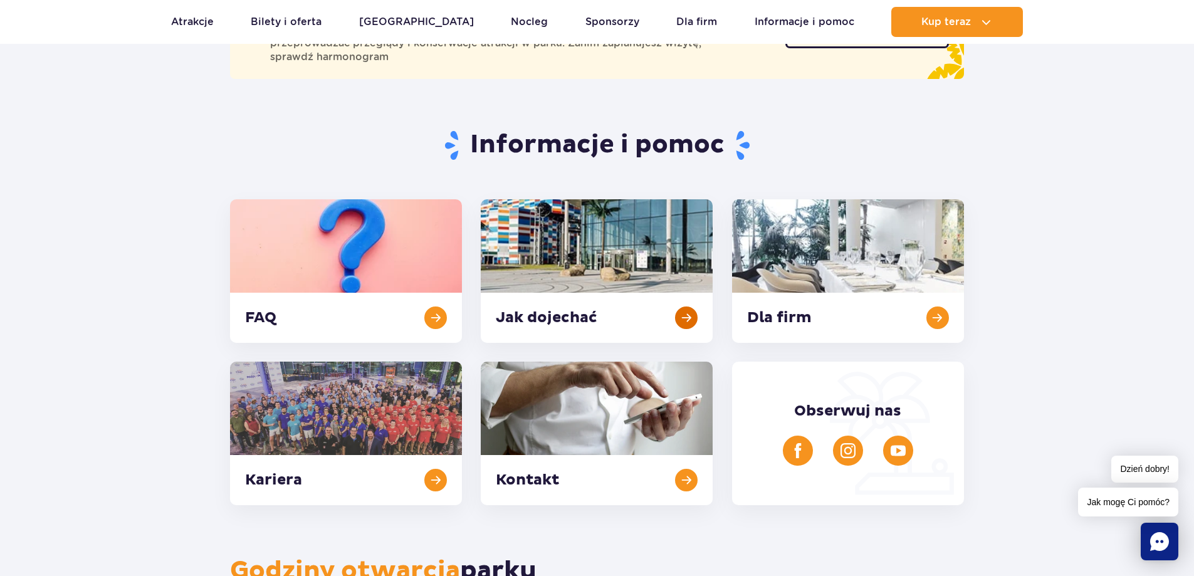
click at [568, 300] on link at bounding box center [597, 270] width 232 height 143
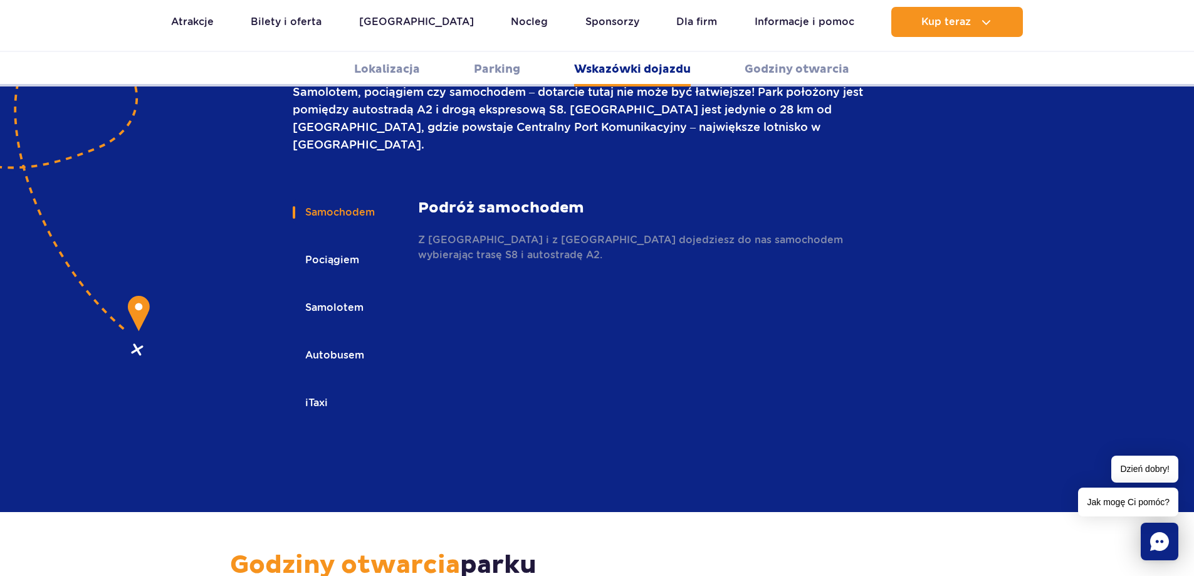
scroll to position [1793, 0]
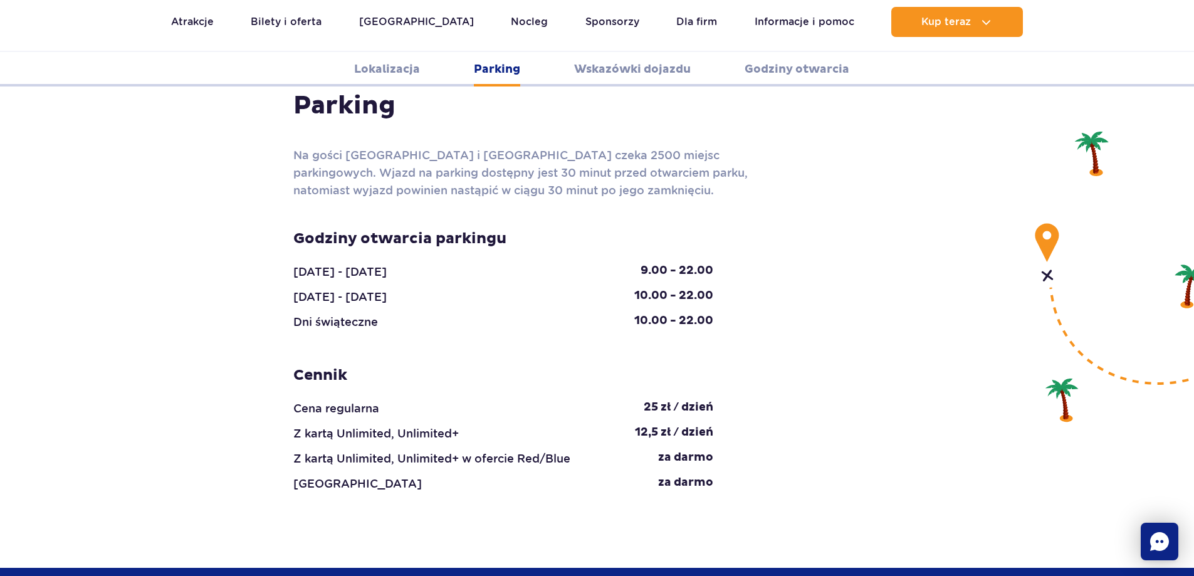
scroll to position [1166, 0]
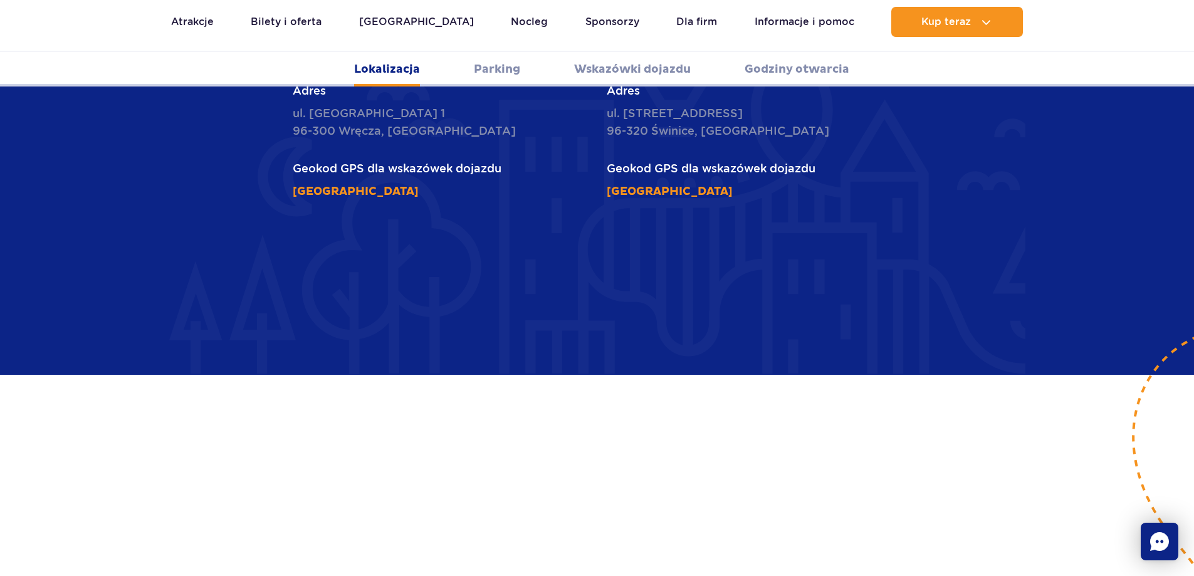
scroll to position [665, 0]
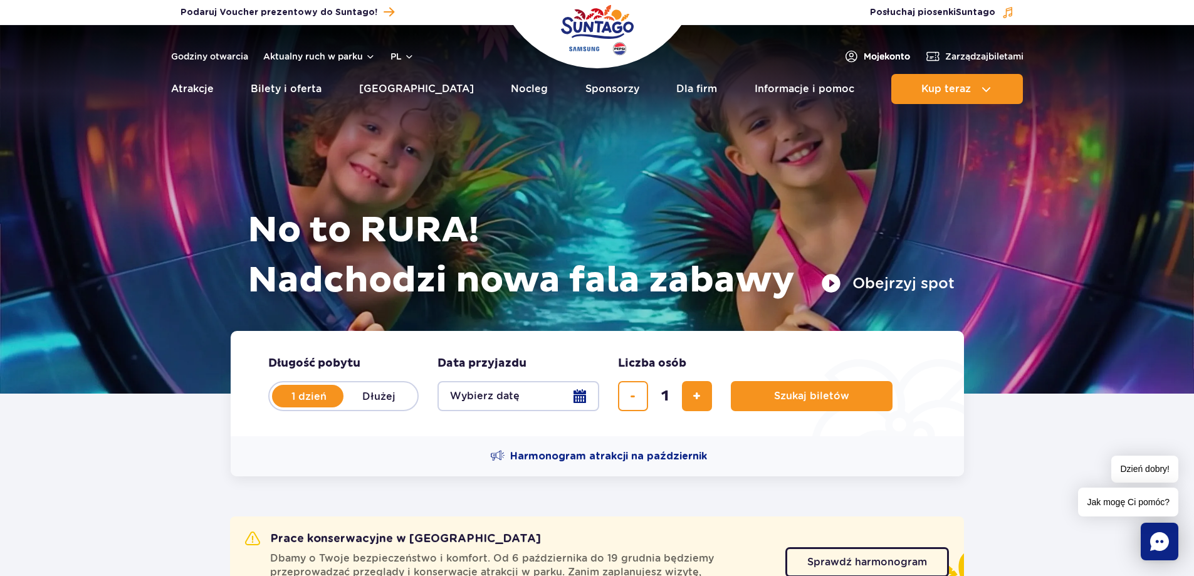
click at [885, 55] on span "Moje konto" at bounding box center [886, 56] width 46 height 13
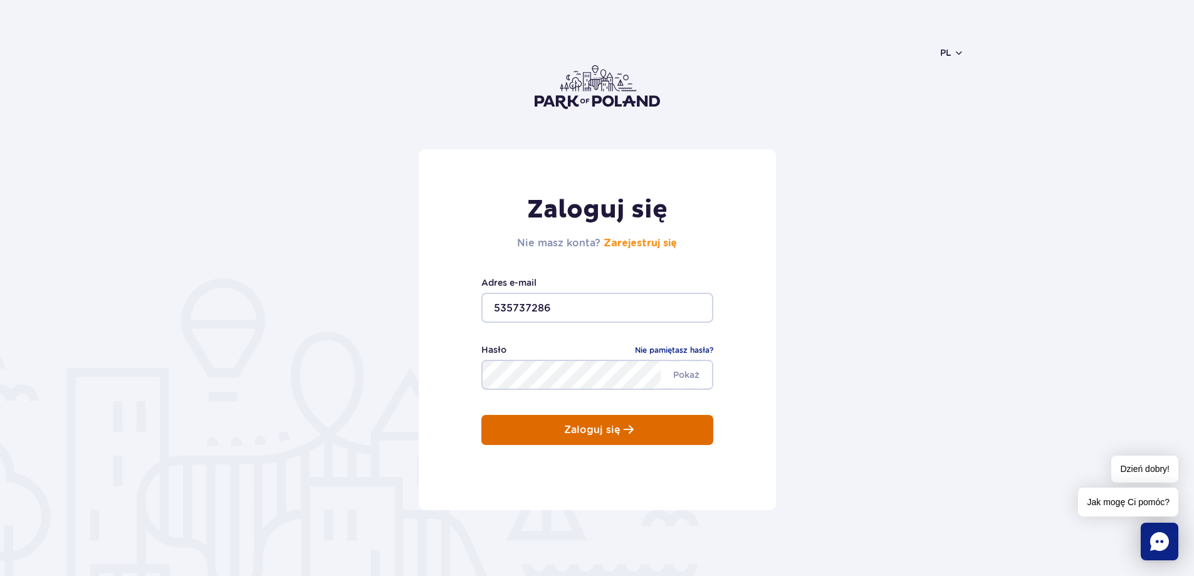
click at [520, 424] on button "Zaloguj się" at bounding box center [597, 430] width 232 height 30
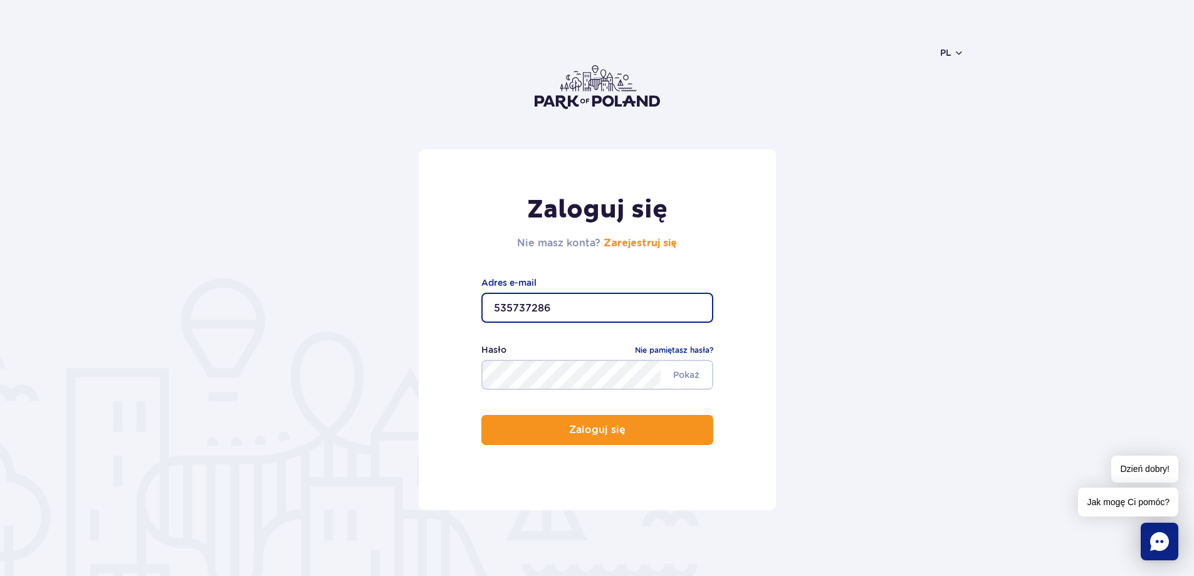
drag, startPoint x: 540, startPoint y: 311, endPoint x: 391, endPoint y: 288, distance: 150.9
click at [391, 288] on form "Zaloguj się Nie masz konta? Zarejestruj się 535737286 Adres e-mail Pokaż Hasło …" at bounding box center [597, 329] width 734 height 361
type input "dotrych@o2.pl"
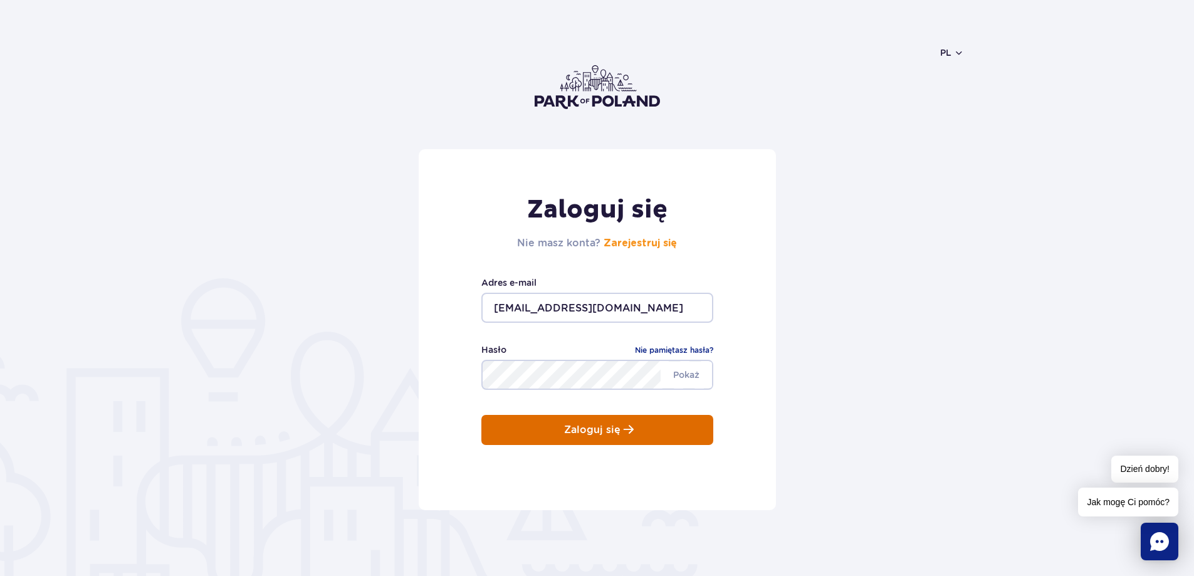
click at [560, 434] on button "Zaloguj się" at bounding box center [597, 430] width 232 height 30
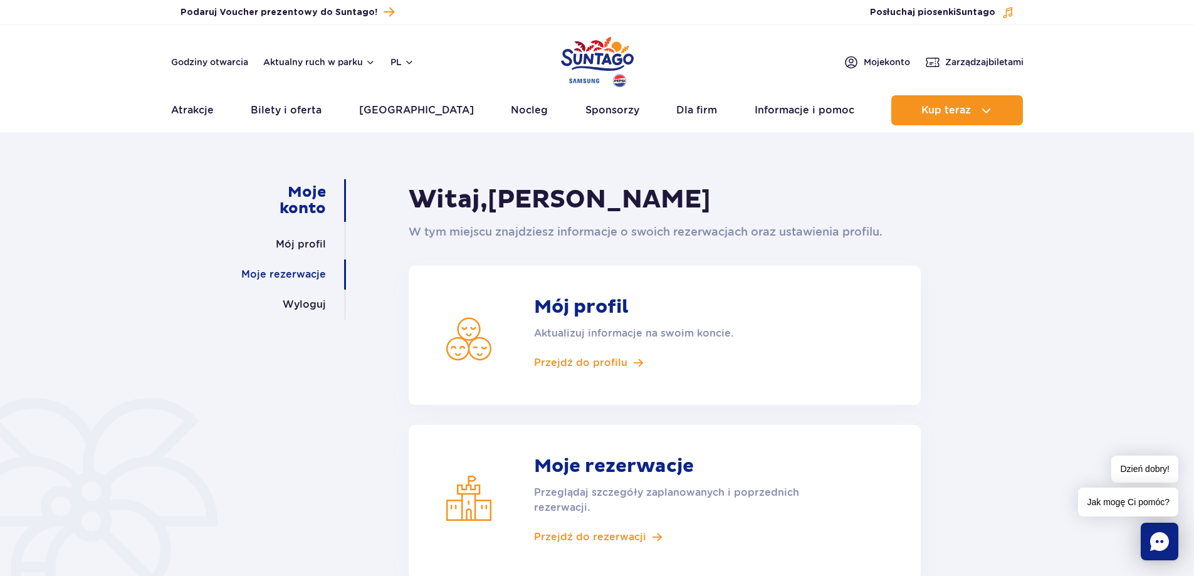
click at [312, 274] on link "Moje rezerwacje" at bounding box center [283, 274] width 85 height 30
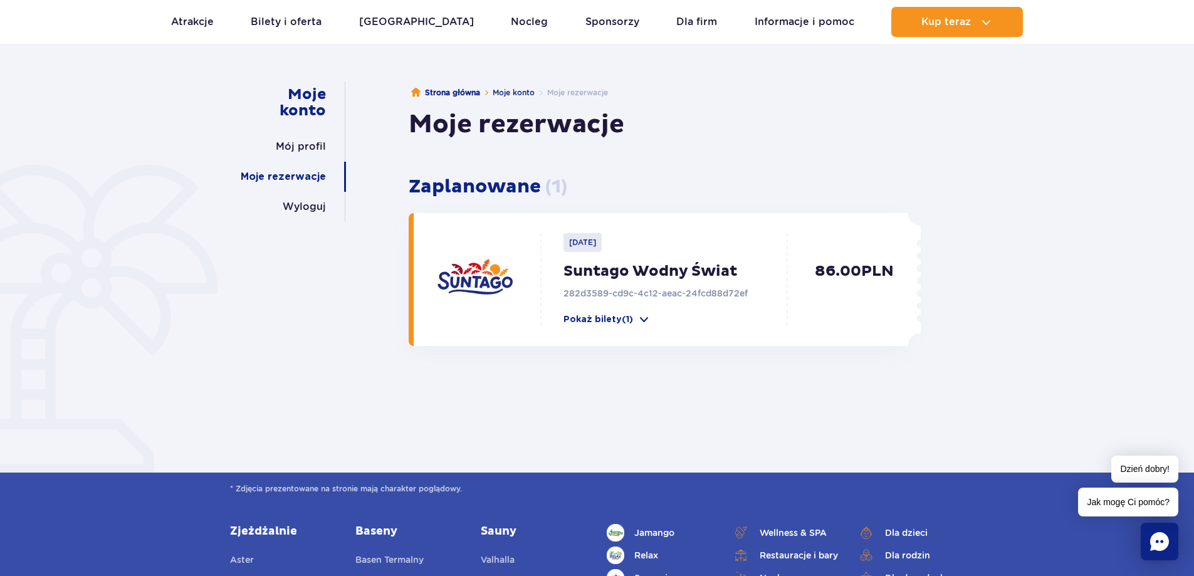
scroll to position [188, 0]
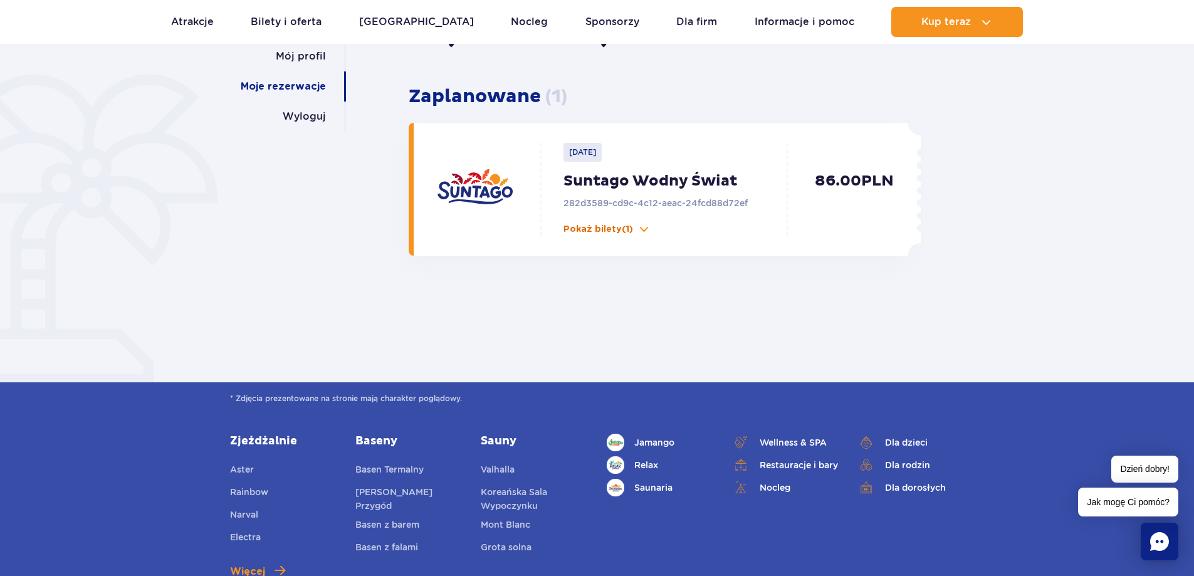
click at [618, 226] on p "Pokaż bilety (1)" at bounding box center [598, 229] width 70 height 13
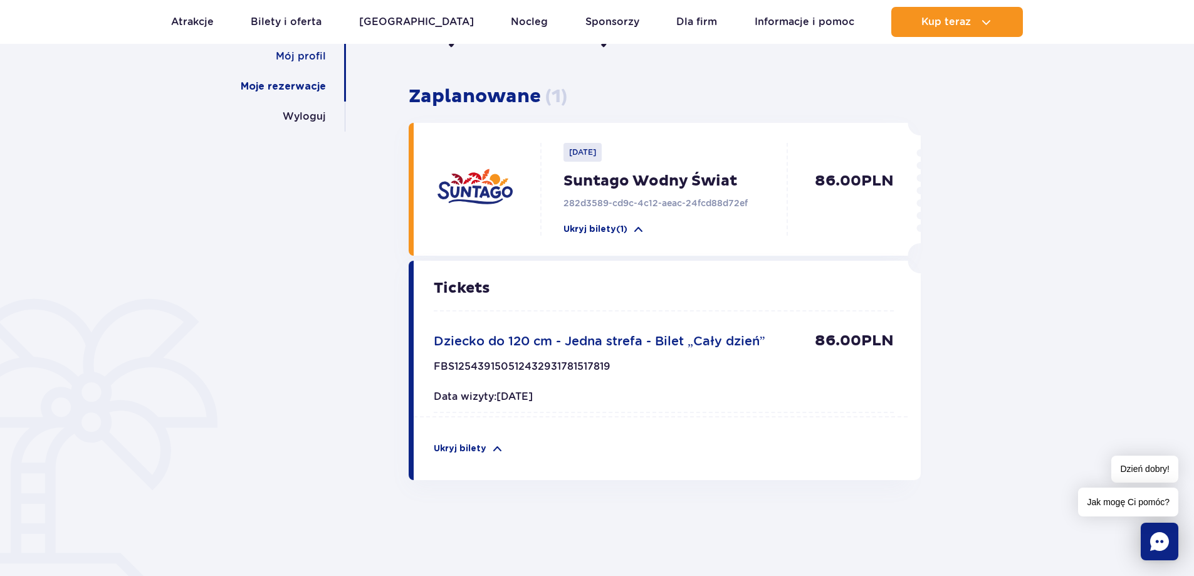
click at [315, 55] on link "Mój profil" at bounding box center [301, 56] width 50 height 30
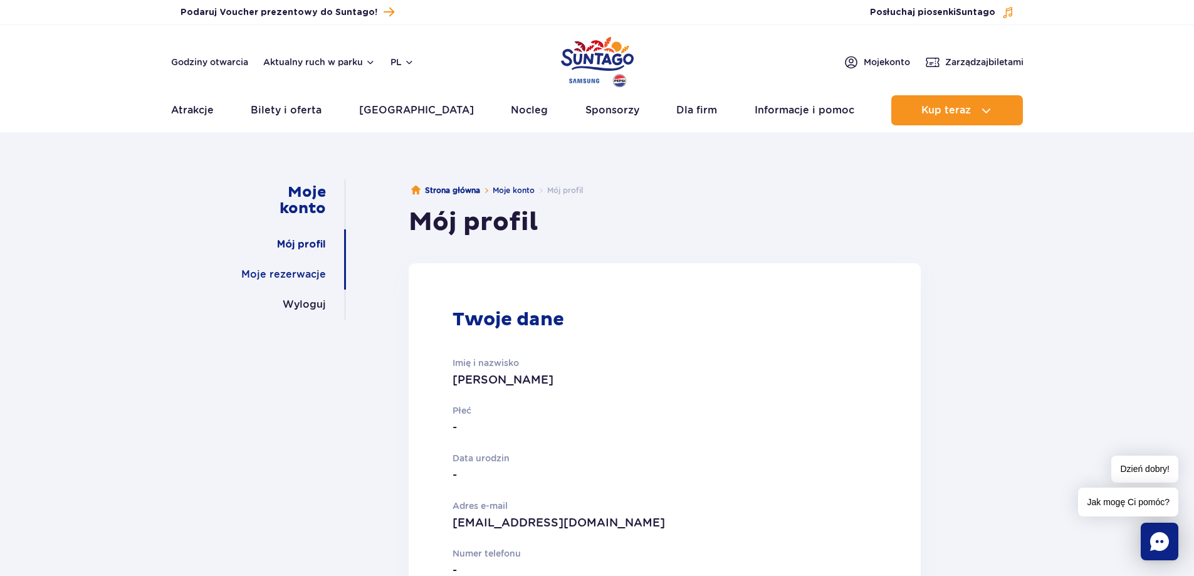
click at [313, 270] on link "Moje rezerwacje" at bounding box center [283, 274] width 85 height 30
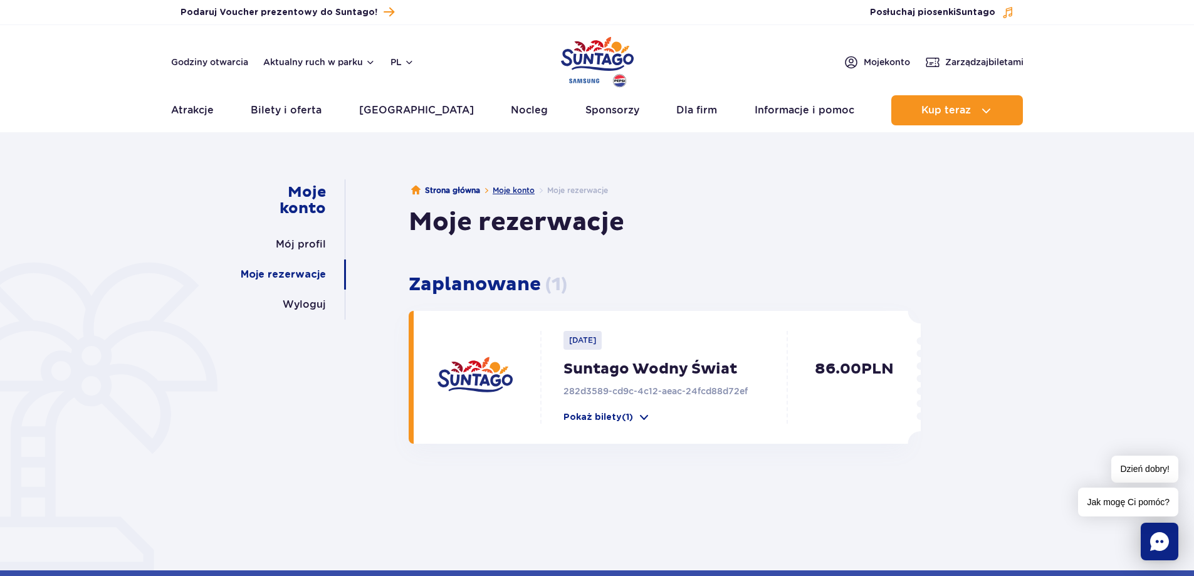
click at [530, 194] on link "Moje konto" at bounding box center [514, 189] width 42 height 9
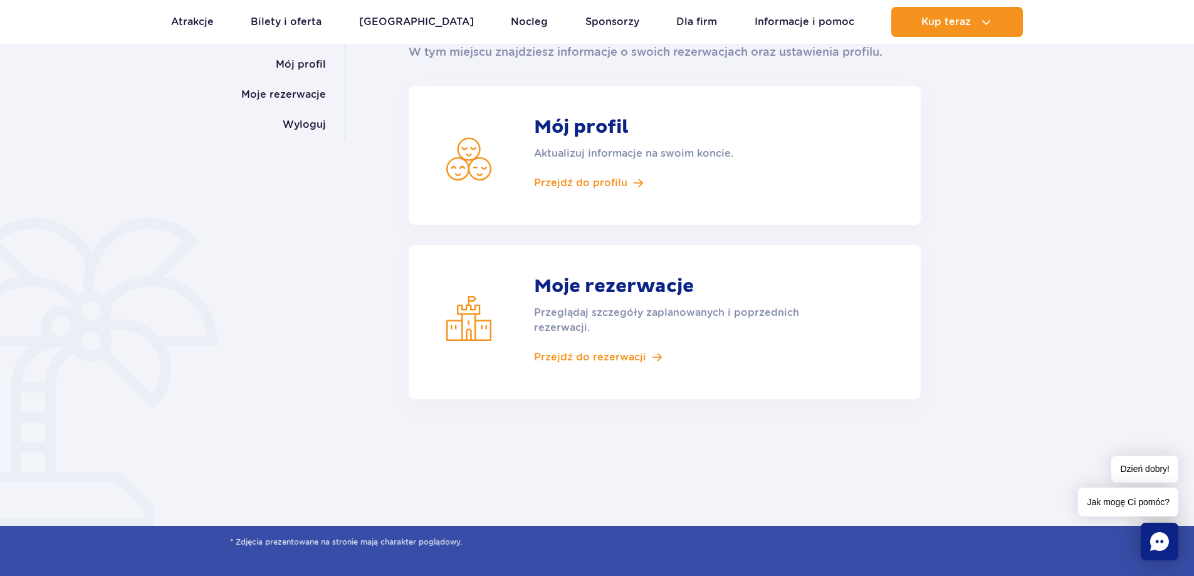
scroll to position [188, 0]
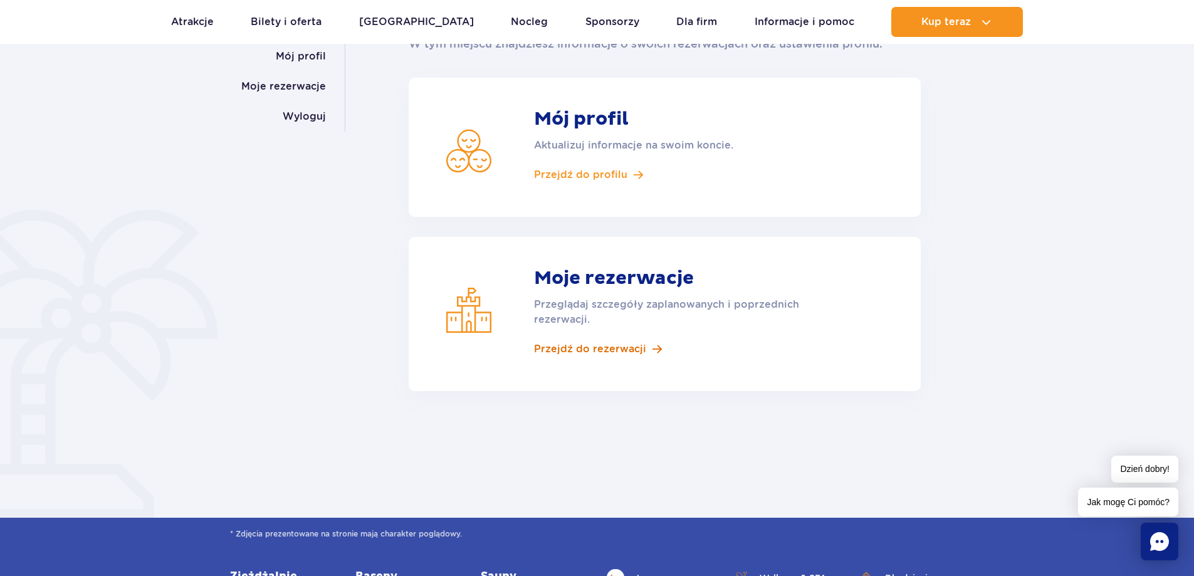
click at [600, 343] on span "Przejdź do rezerwacji" at bounding box center [590, 349] width 112 height 14
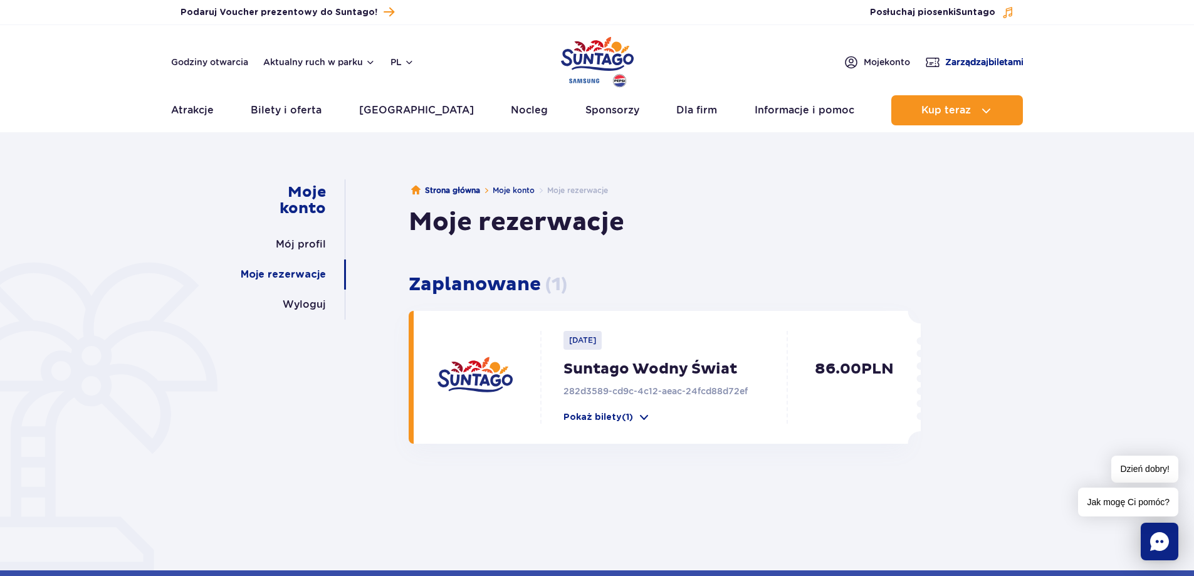
click at [1002, 67] on span "Zarządzaj biletami" at bounding box center [984, 62] width 78 height 13
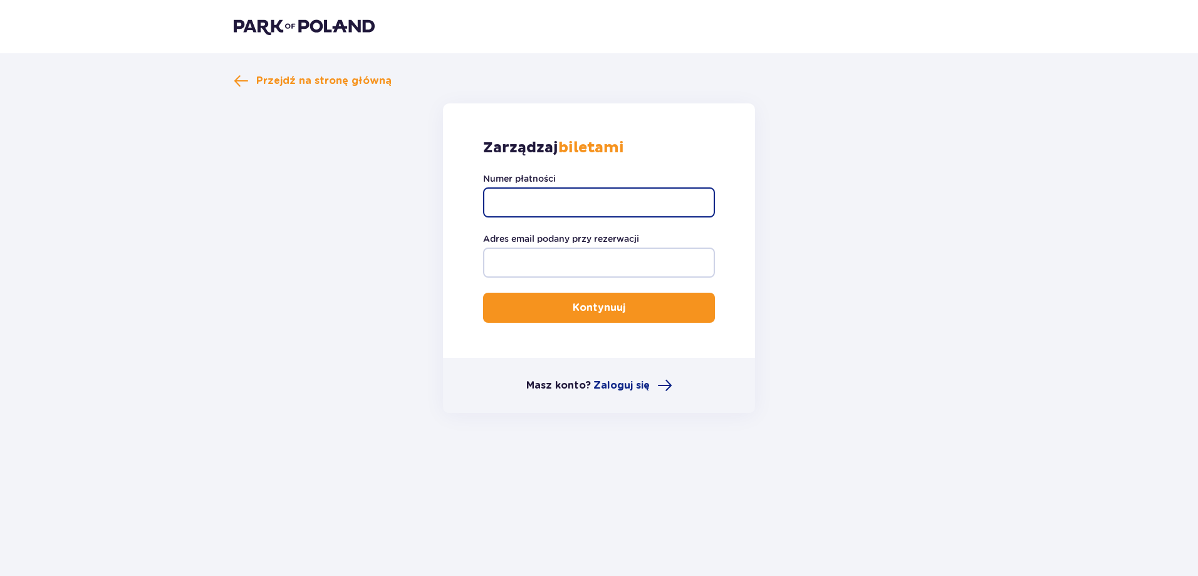
click at [594, 217] on input "Numer płatności" at bounding box center [599, 202] width 232 height 30
click at [986, 236] on div "Przejdź na stronę główną Zarządzaj biletami Numer płatności Adres email podany …" at bounding box center [599, 270] width 1198 height 435
